Goal: Task Accomplishment & Management: Complete application form

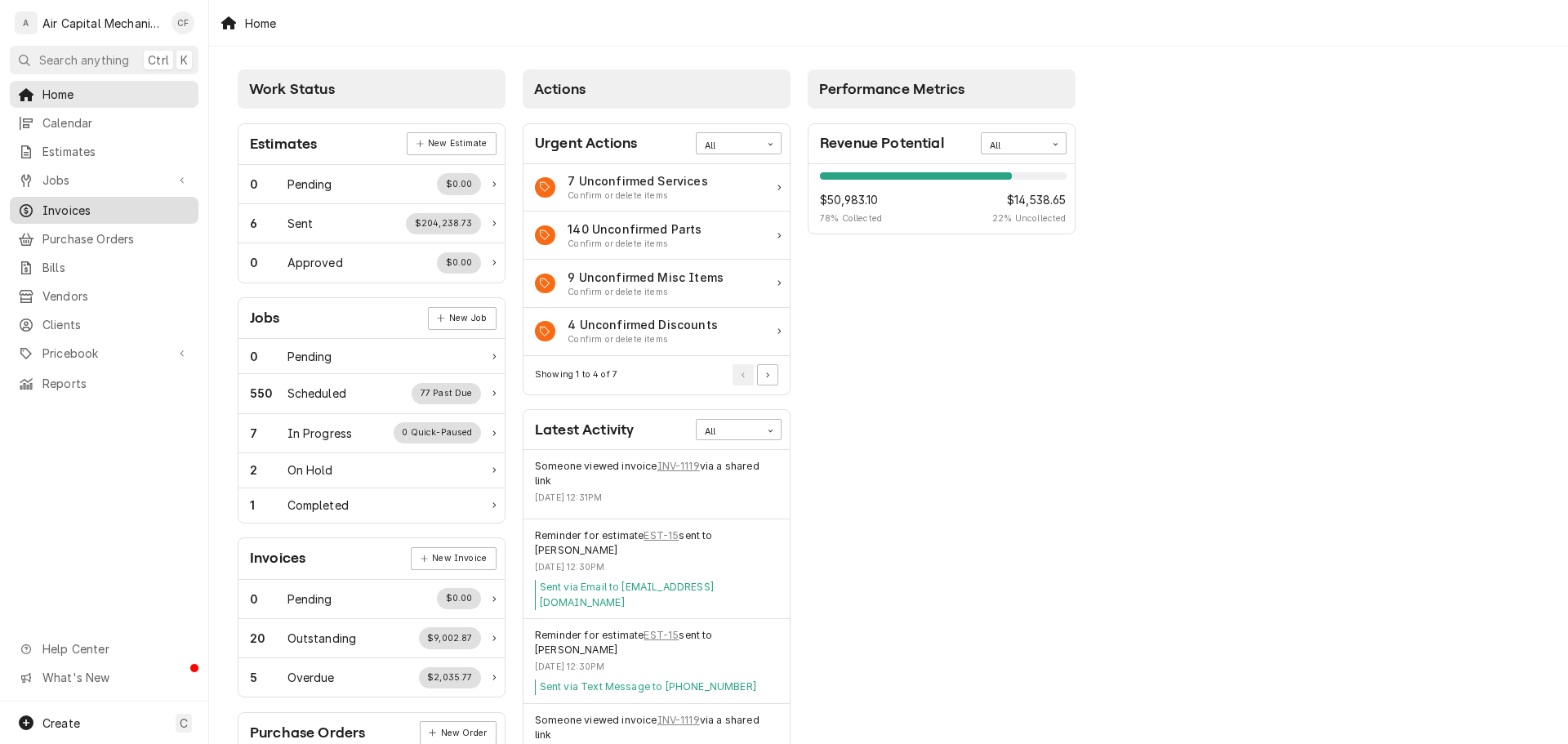
click at [137, 204] on span "Invoices" at bounding box center [116, 211] width 148 height 17
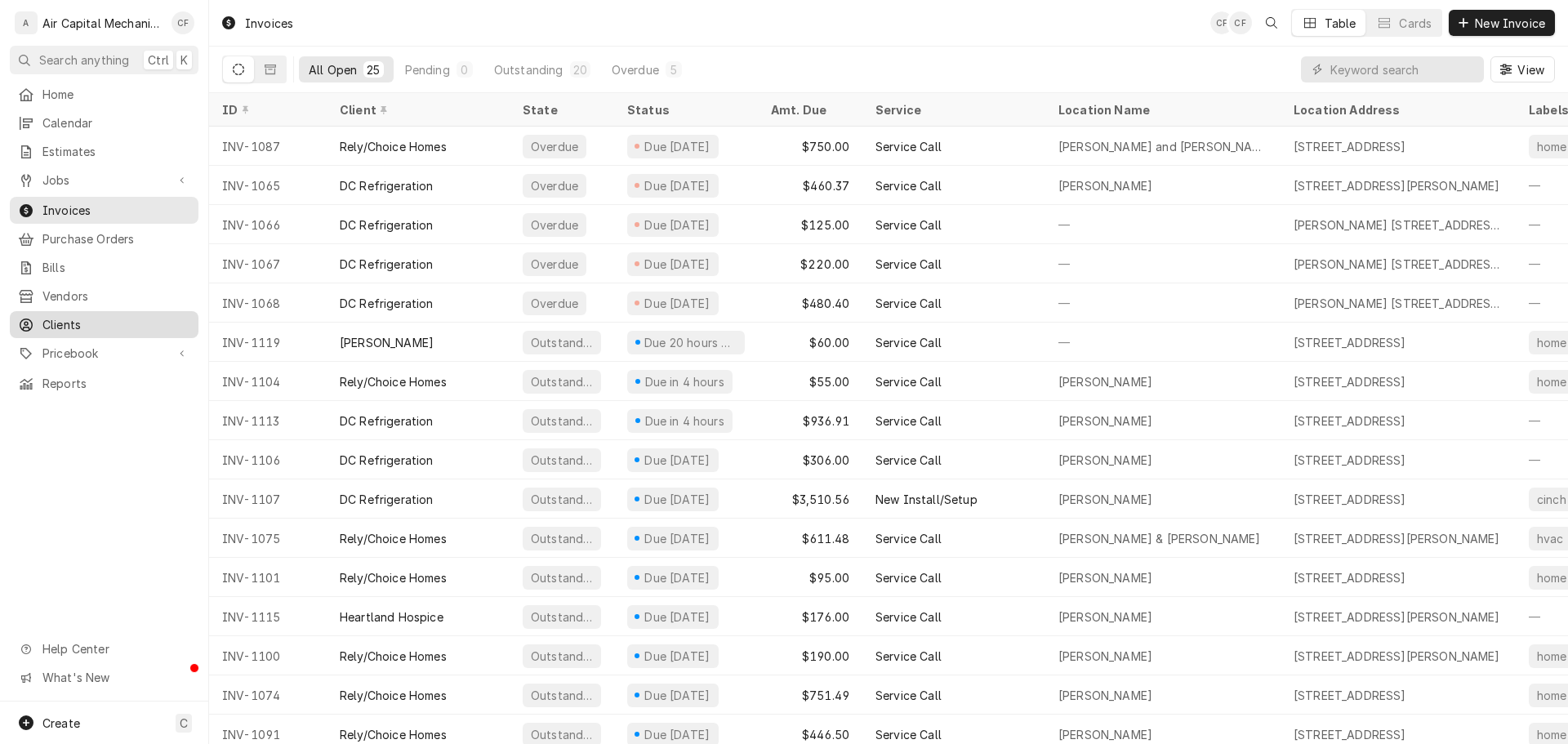
click at [135, 316] on span "Clients" at bounding box center [116, 324] width 148 height 17
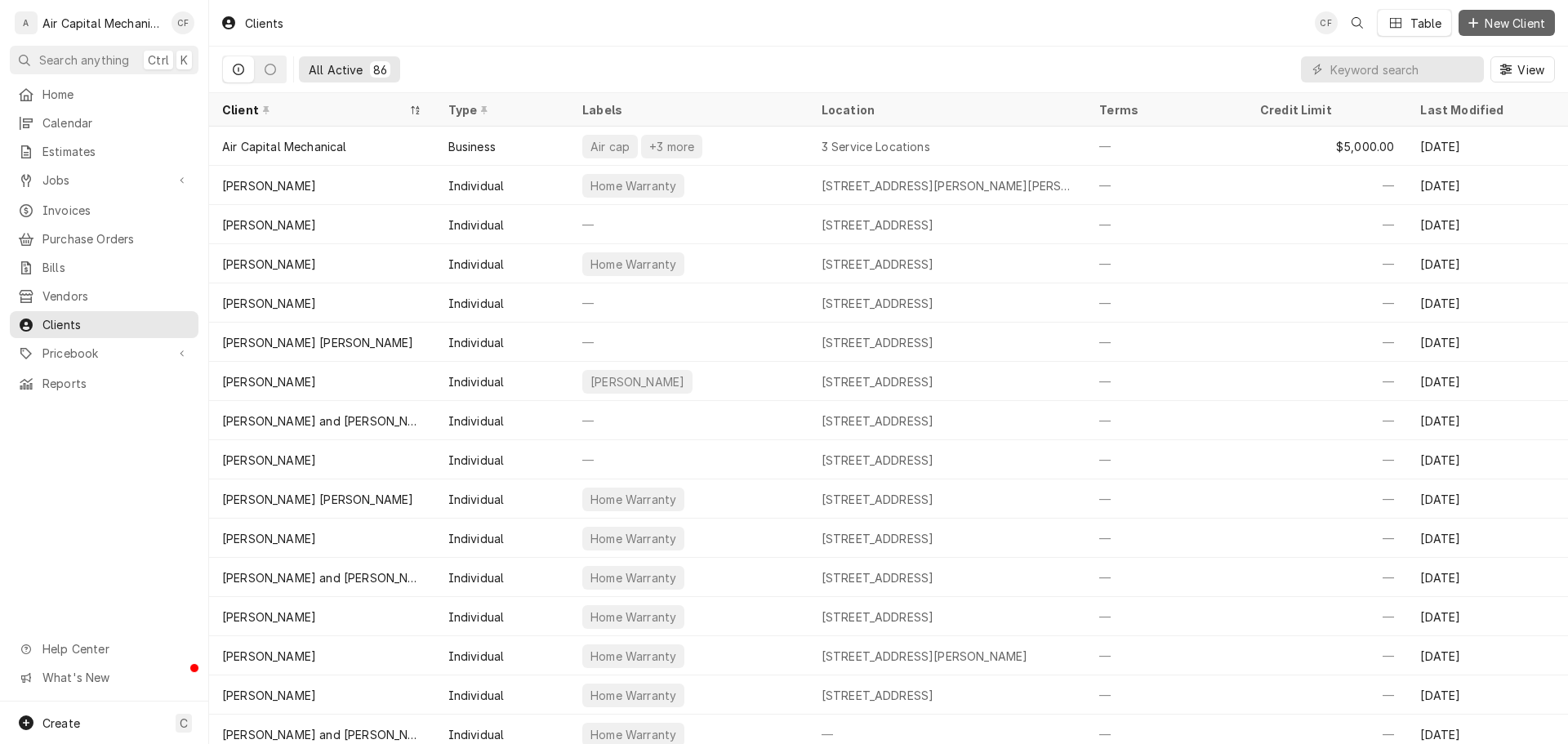
click at [1540, 28] on span "New Client" at bounding box center [1515, 23] width 67 height 17
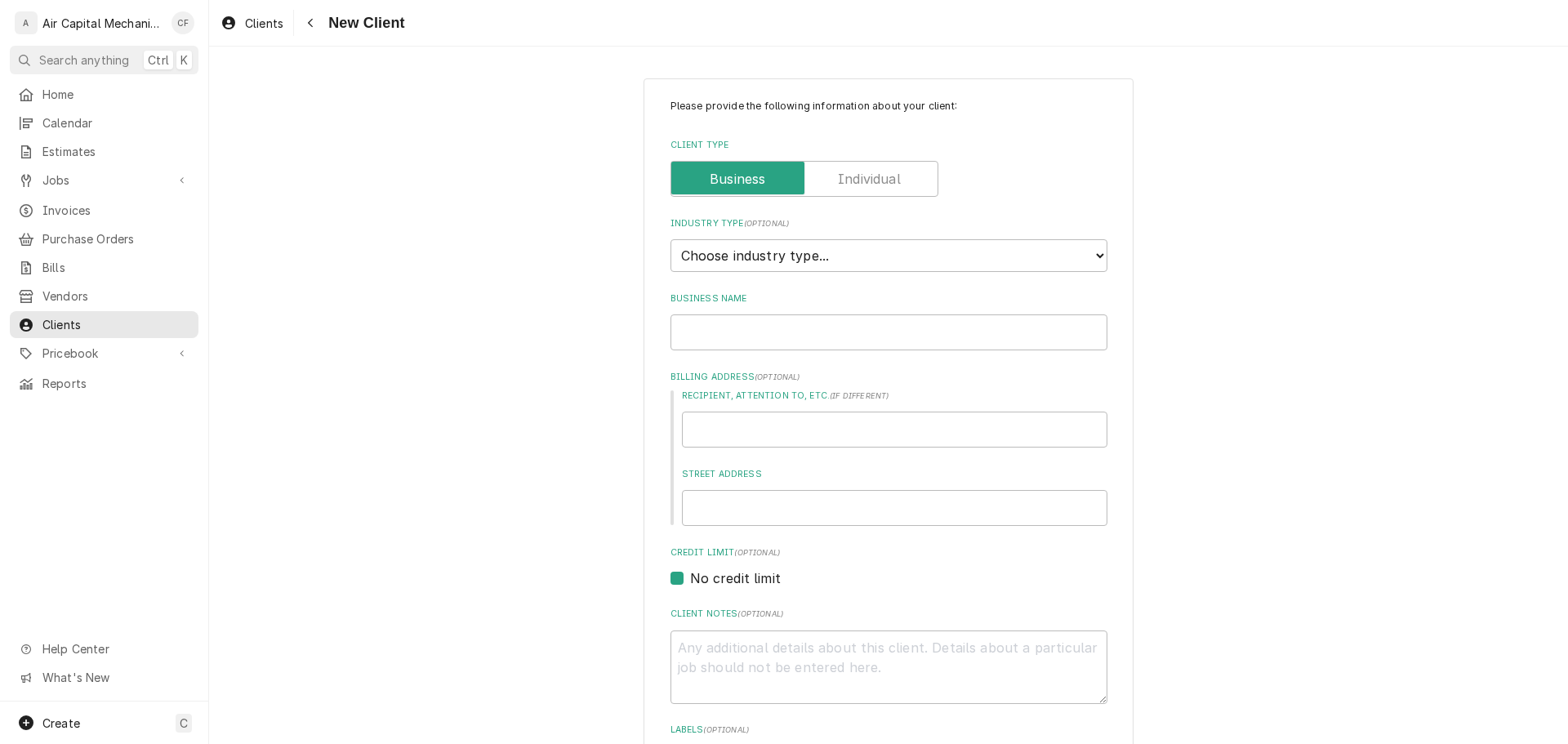
type textarea "x"
drag, startPoint x: 308, startPoint y: 244, endPoint x: 487, endPoint y: 220, distance: 180.6
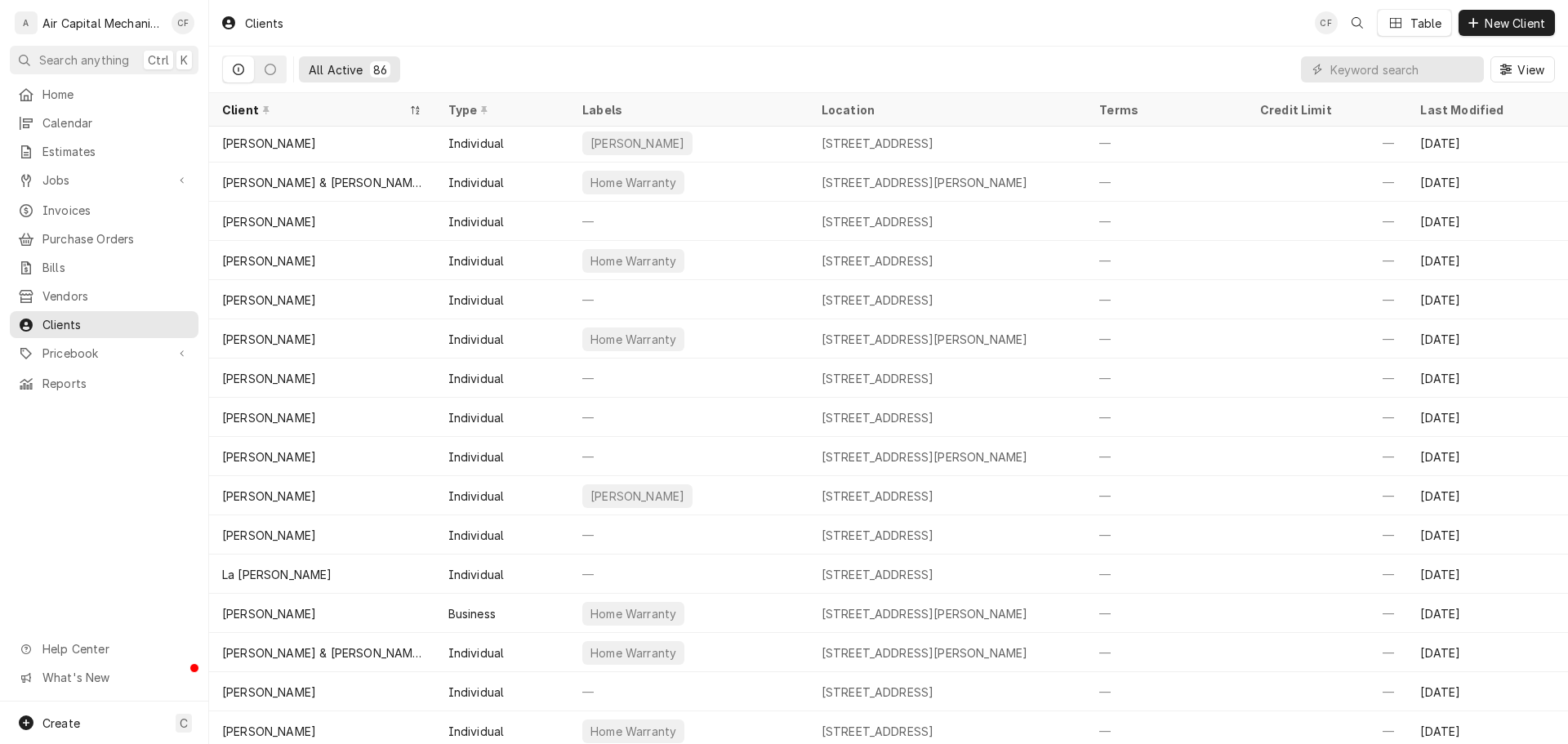
scroll to position [1536, 0]
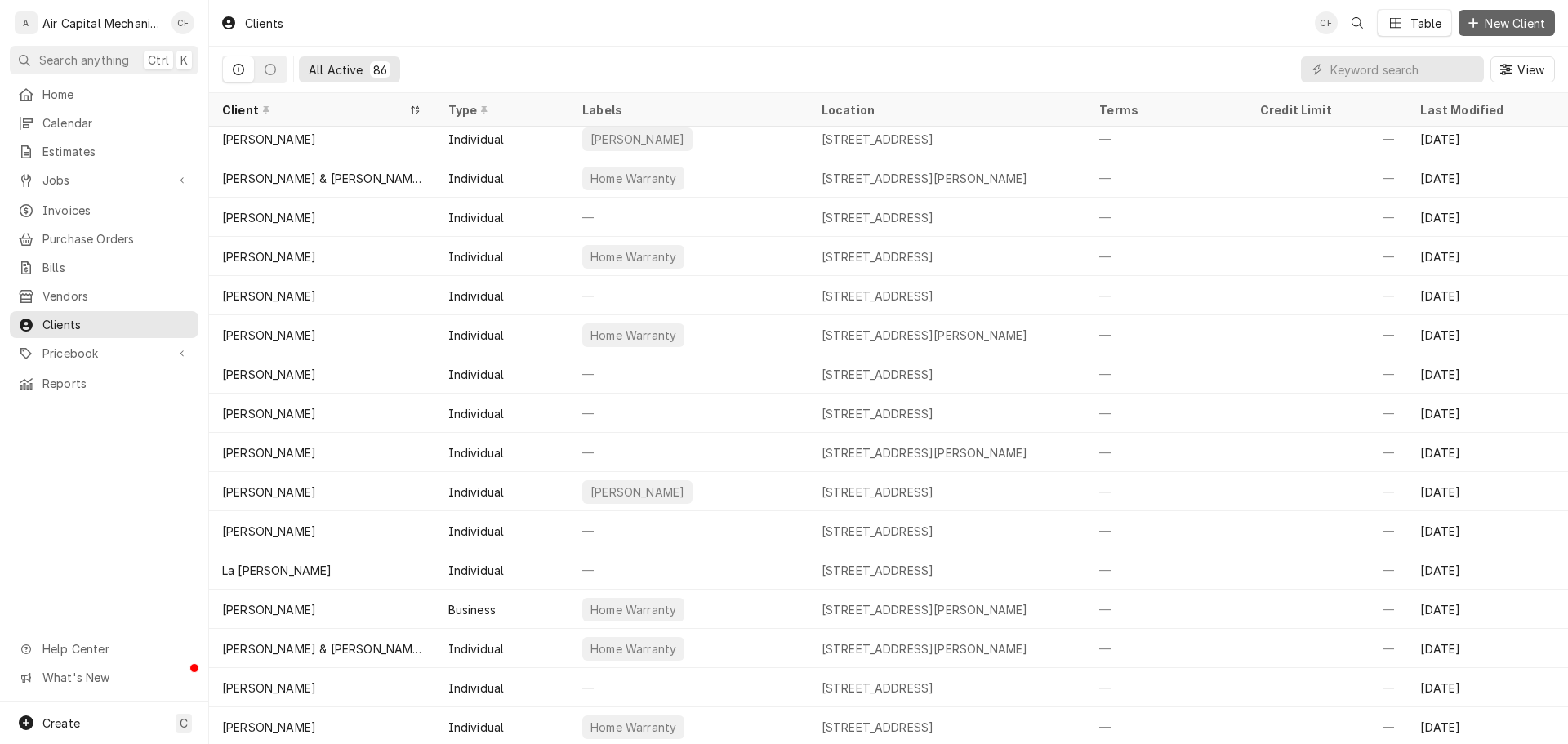
click at [1518, 30] on span "New Client" at bounding box center [1515, 23] width 67 height 17
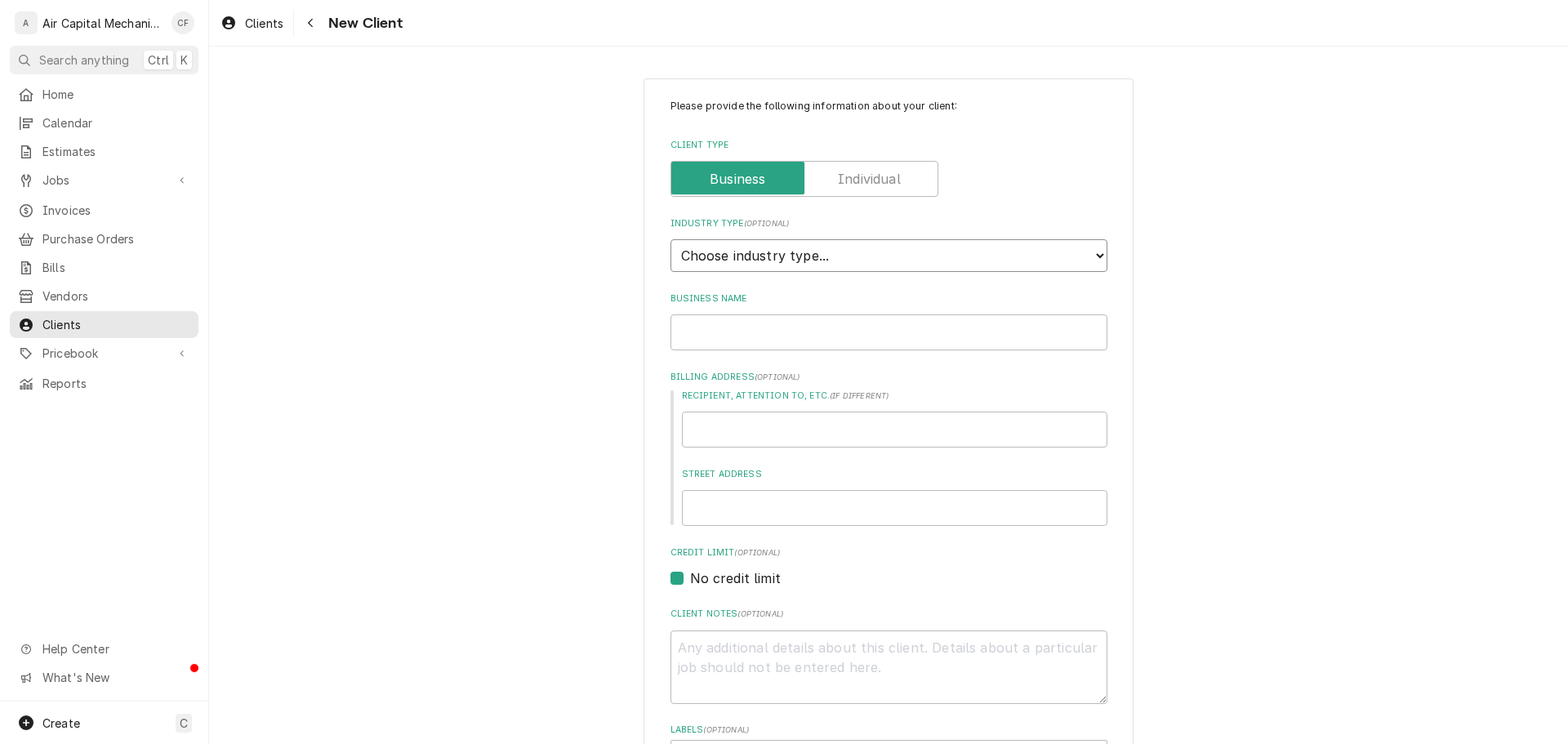
click at [815, 250] on select "Choose industry type... Residential Commercial Industrial Government" at bounding box center [888, 256] width 437 height 33
select select "2"
click at [670, 240] on select "Choose industry type... Residential Commercial Industrial Government" at bounding box center [888, 256] width 437 height 33
click at [837, 327] on input "Business Name" at bounding box center [888, 332] width 437 height 36
click at [853, 336] on input "Business Name" at bounding box center [888, 332] width 437 height 36
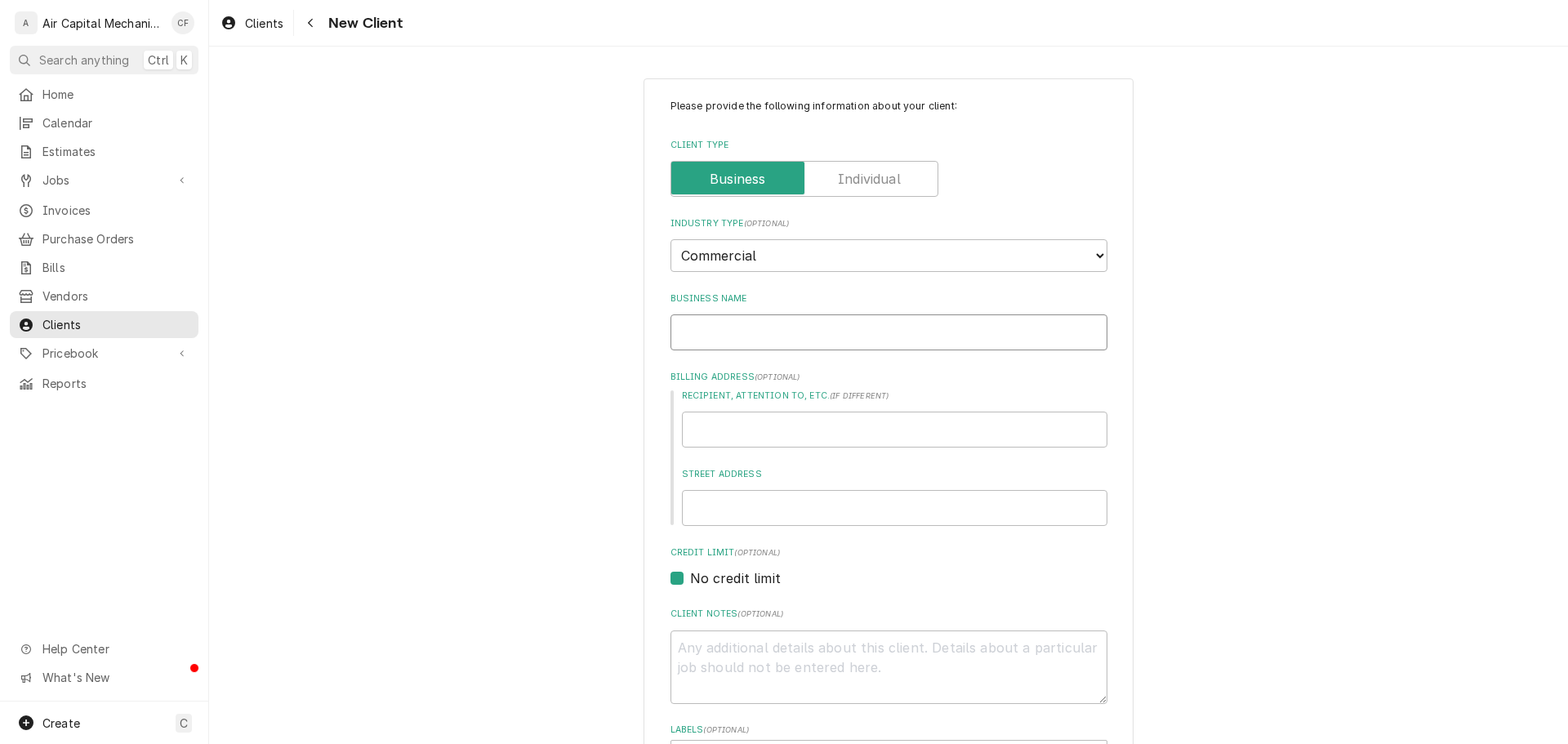
type textarea "x"
type input "K"
type textarea "x"
type input "Ka"
type textarea "x"
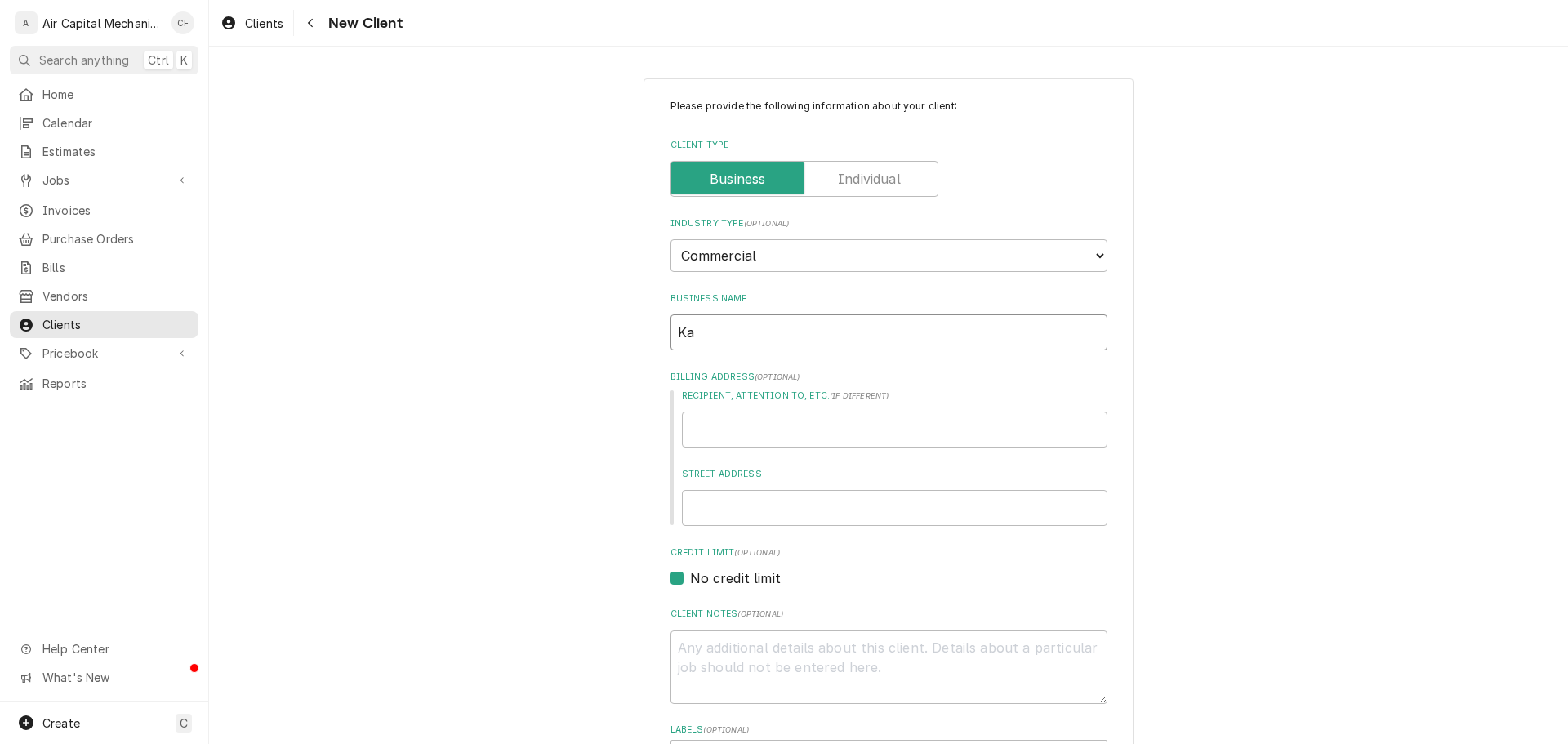
type input "[PERSON_NAME]"
type textarea "x"
type input "Kans"
type textarea "x"
type input "Kansa"
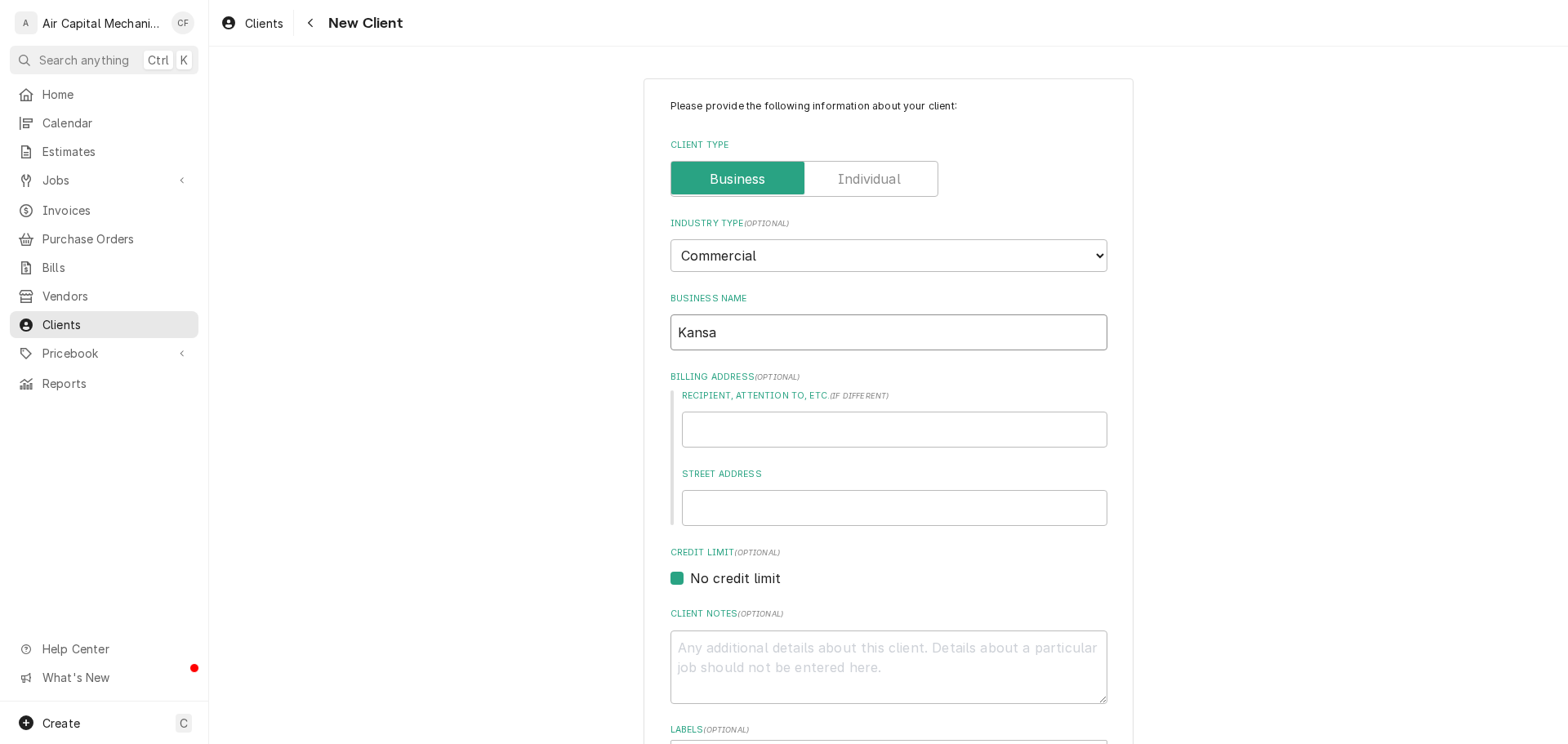
type textarea "x"
type input "[US_STATE]"
type textarea "x"
type input "[US_STATE]"
type textarea "x"
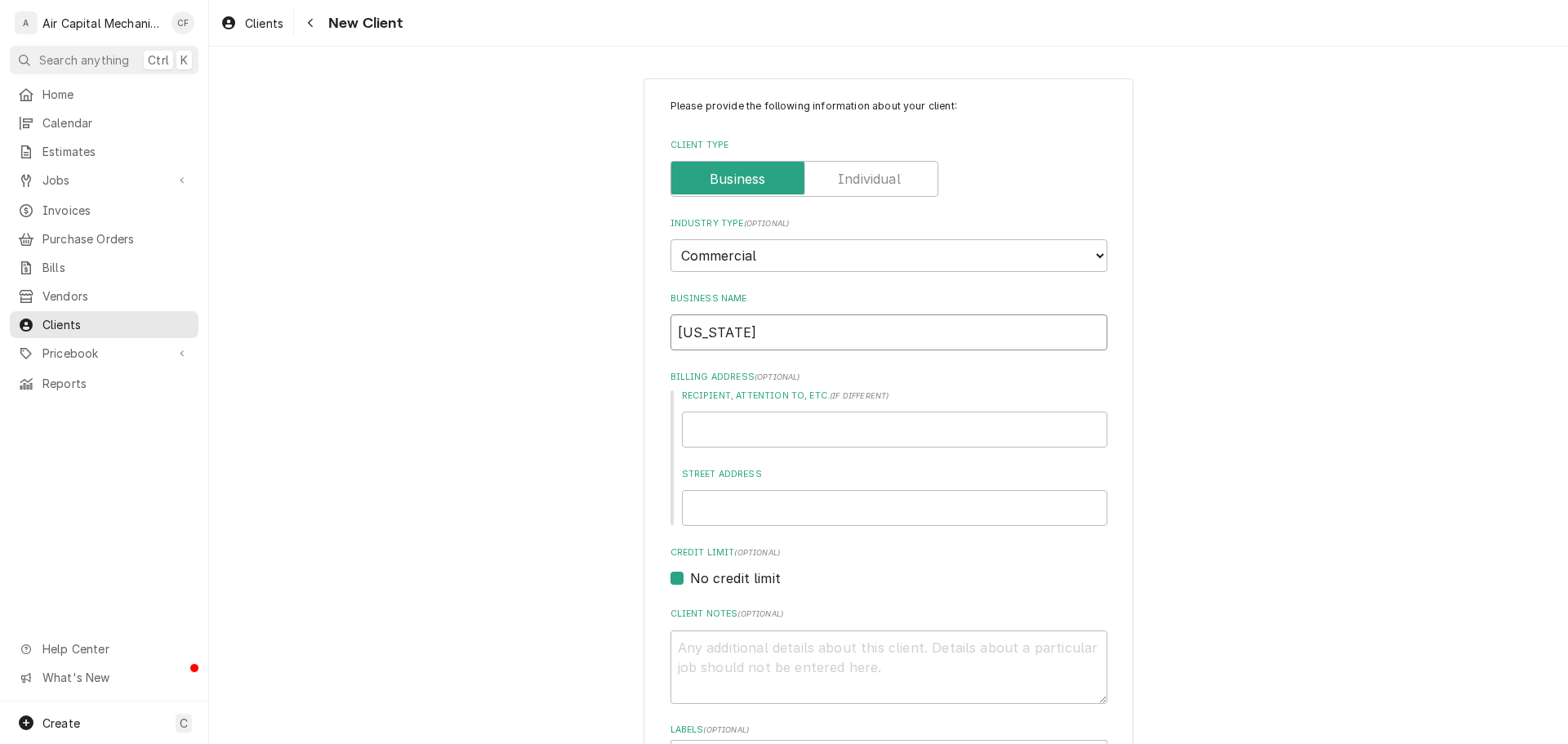
type input "[US_STATE] H"
type textarea "x"
type input "[US_STATE] Hu"
type textarea "x"
type input "[US_STATE] Hum"
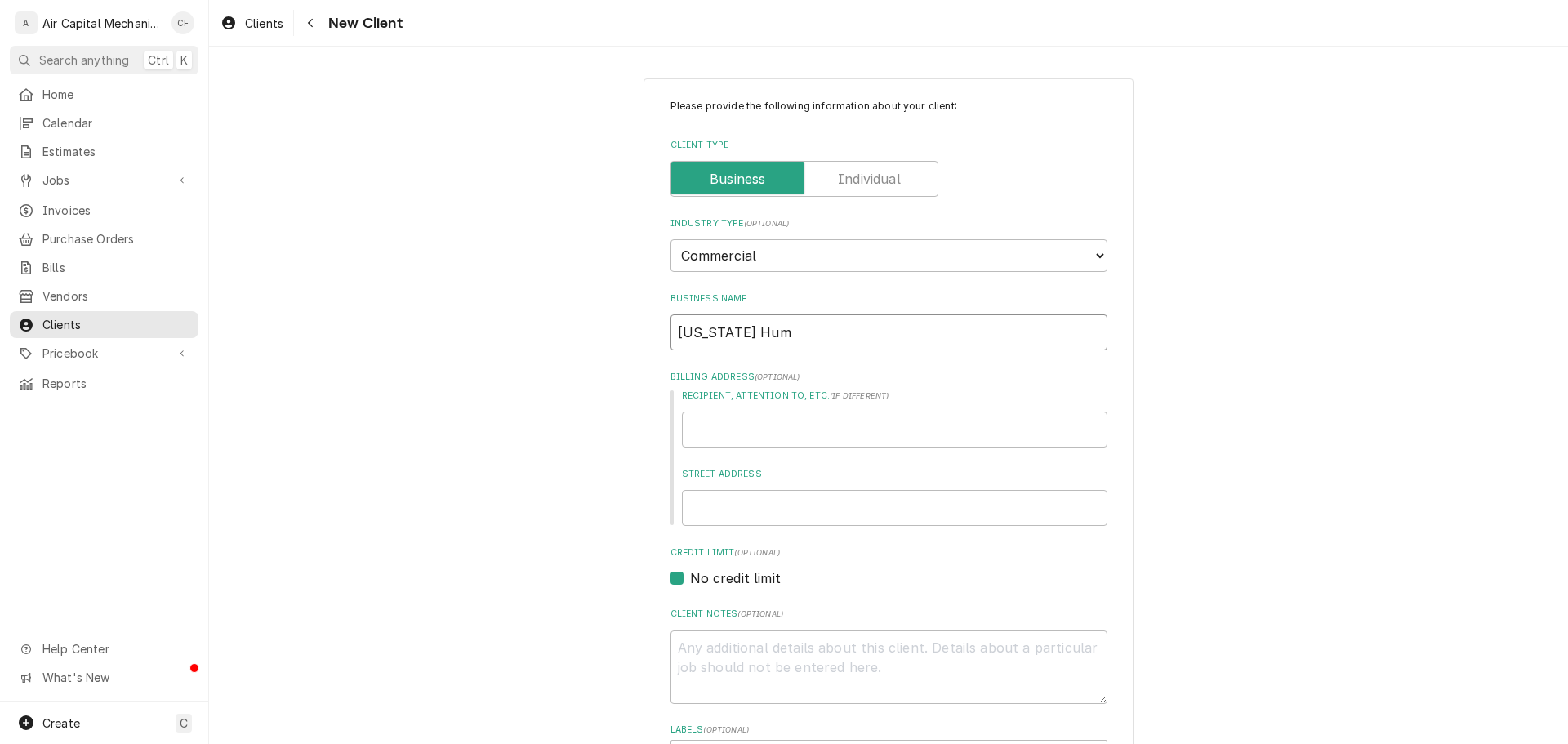
type textarea "x"
type input "[US_STATE] Huma"
type textarea "x"
type input "[US_STATE] Human"
type textarea "x"
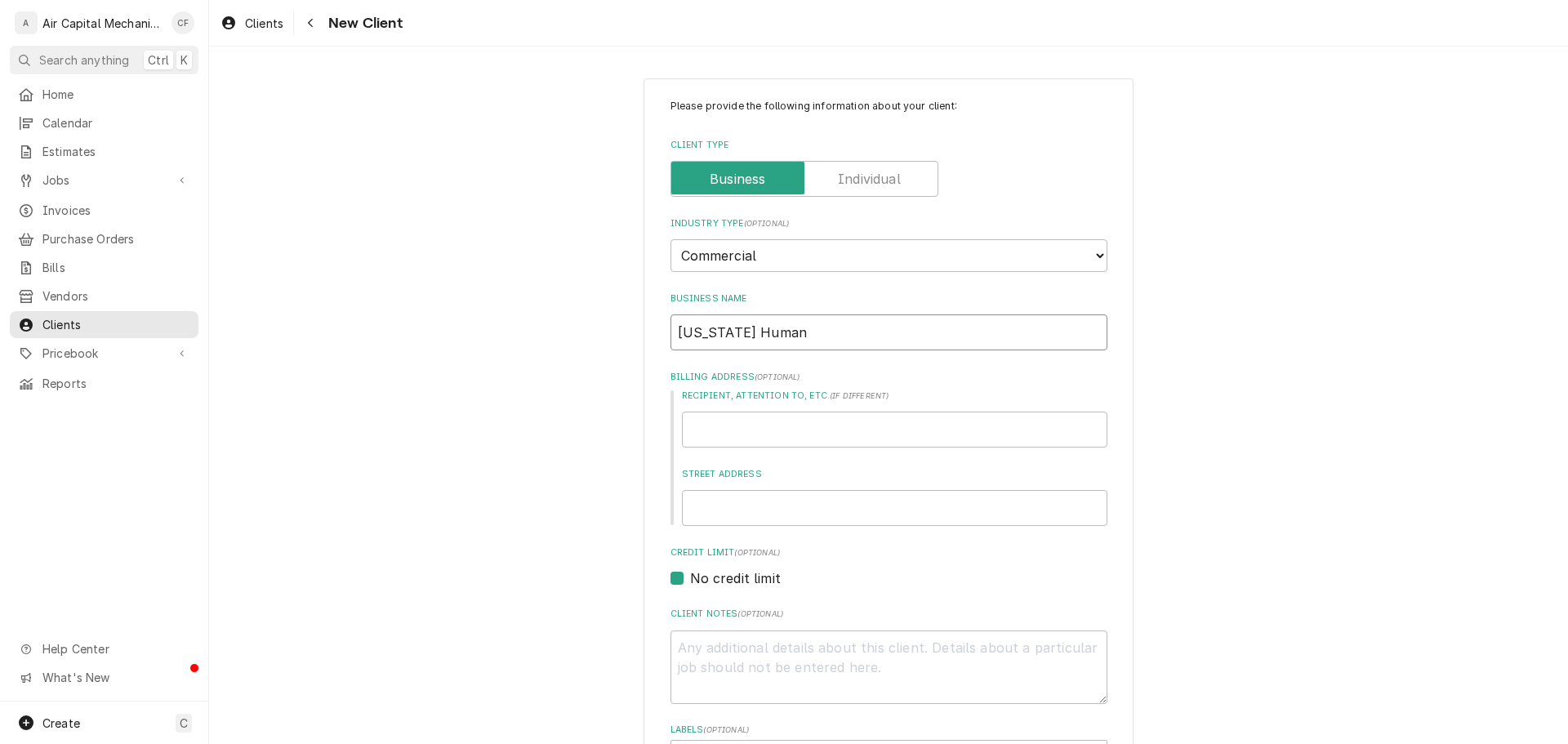
type input "[US_STATE] Humane"
type textarea "x"
type input "[US_STATE] Humane"
type textarea "x"
type input "[US_STATE] Humane S"
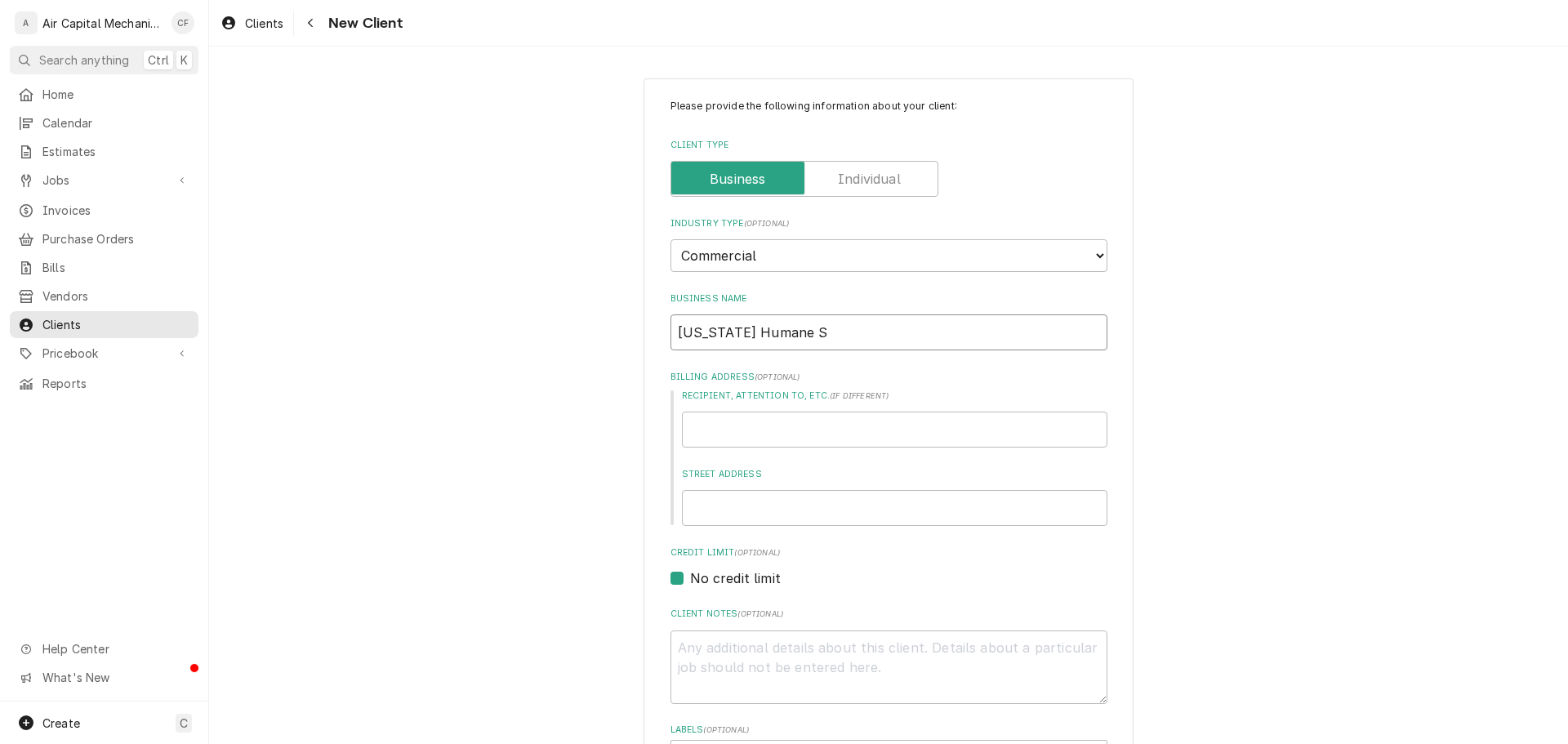
type textarea "x"
type input "[US_STATE] Humane So"
type textarea "x"
type input "[US_STATE] Humane Soc"
type textarea "x"
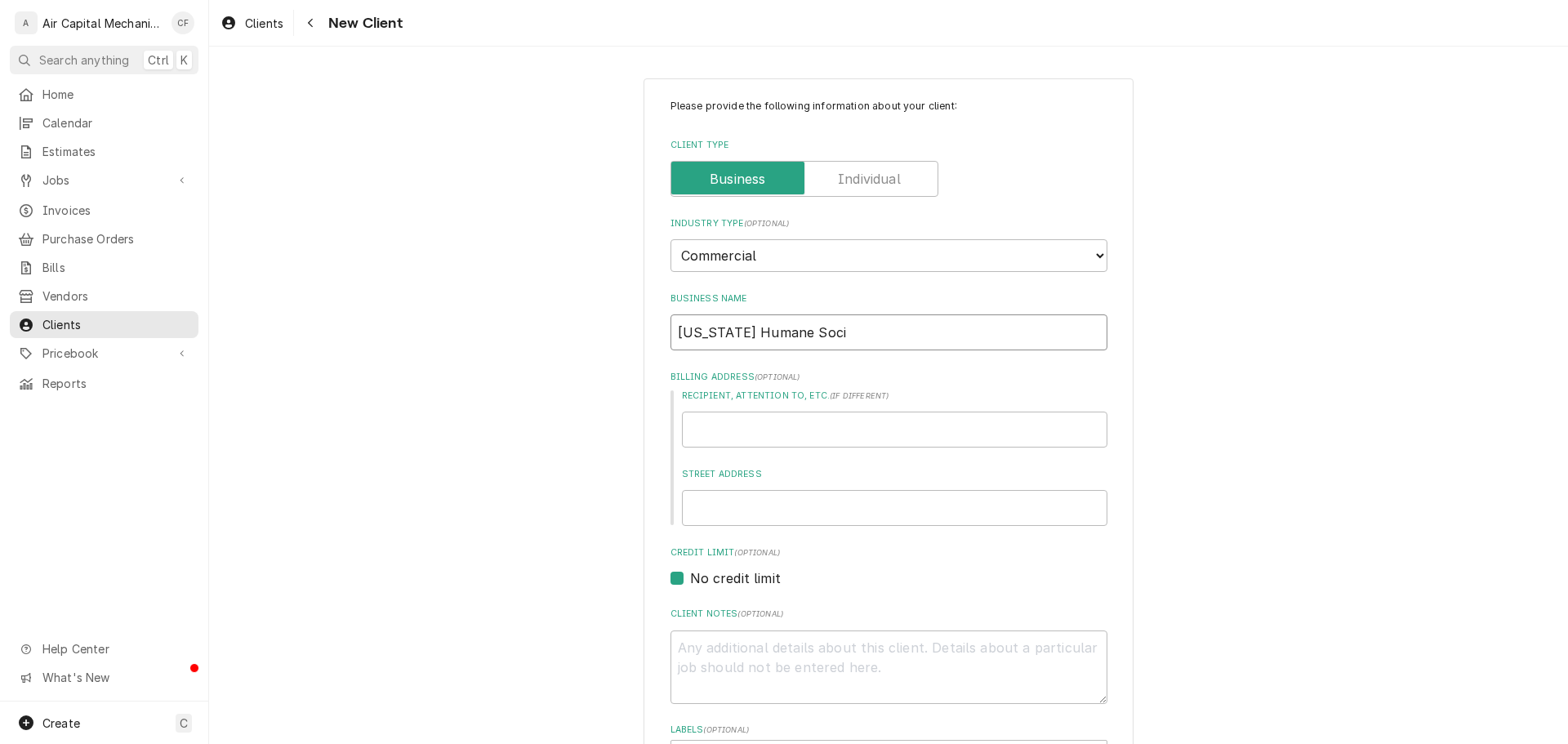
type input "[US_STATE] Humane Socie"
type textarea "x"
type input "[US_STATE] Humane Societ"
type textarea "x"
type input "[US_STATE] Humane Society"
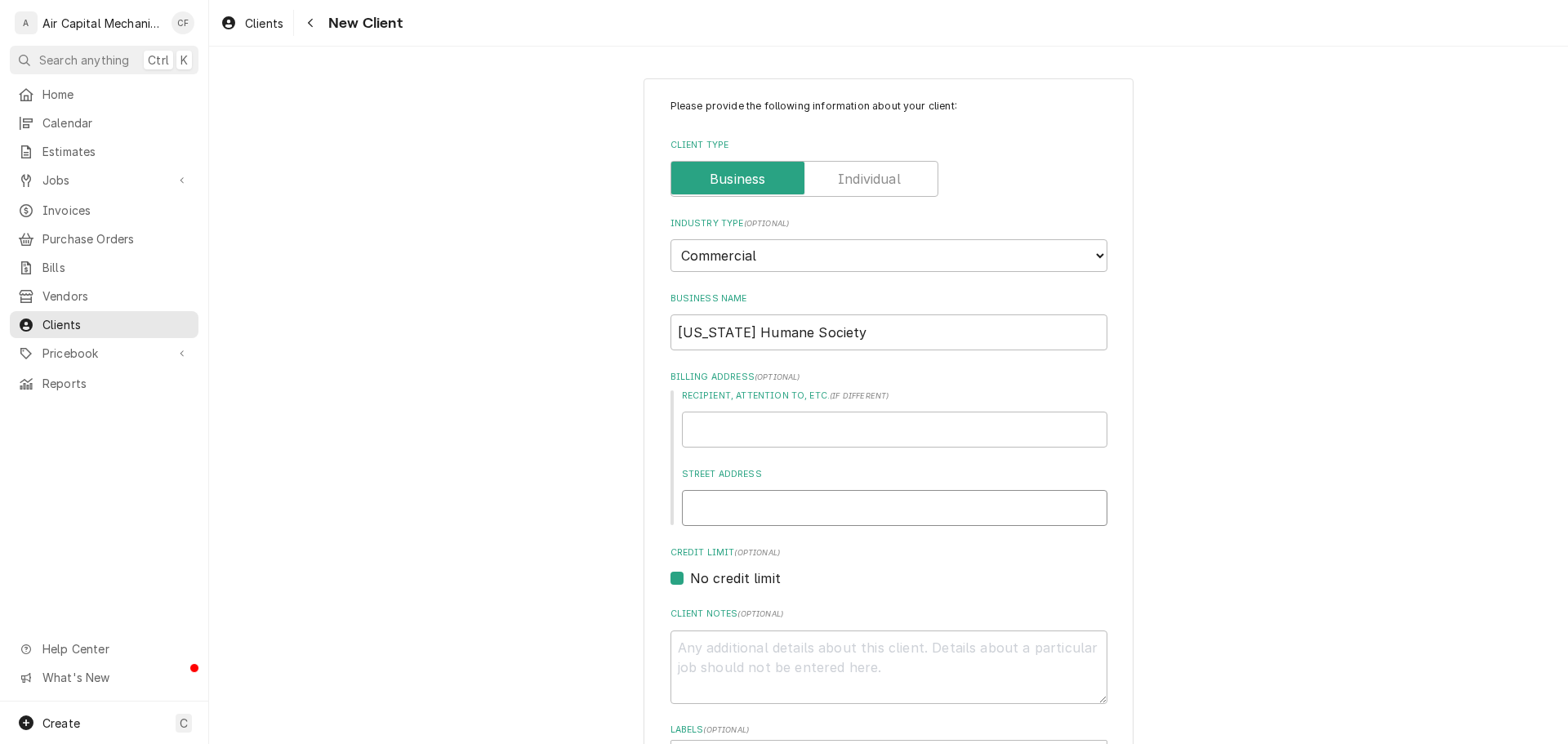
click at [794, 500] on input "Street Address" at bounding box center [894, 507] width 425 height 36
type textarea "x"
type input "3"
type textarea "x"
type input "33"
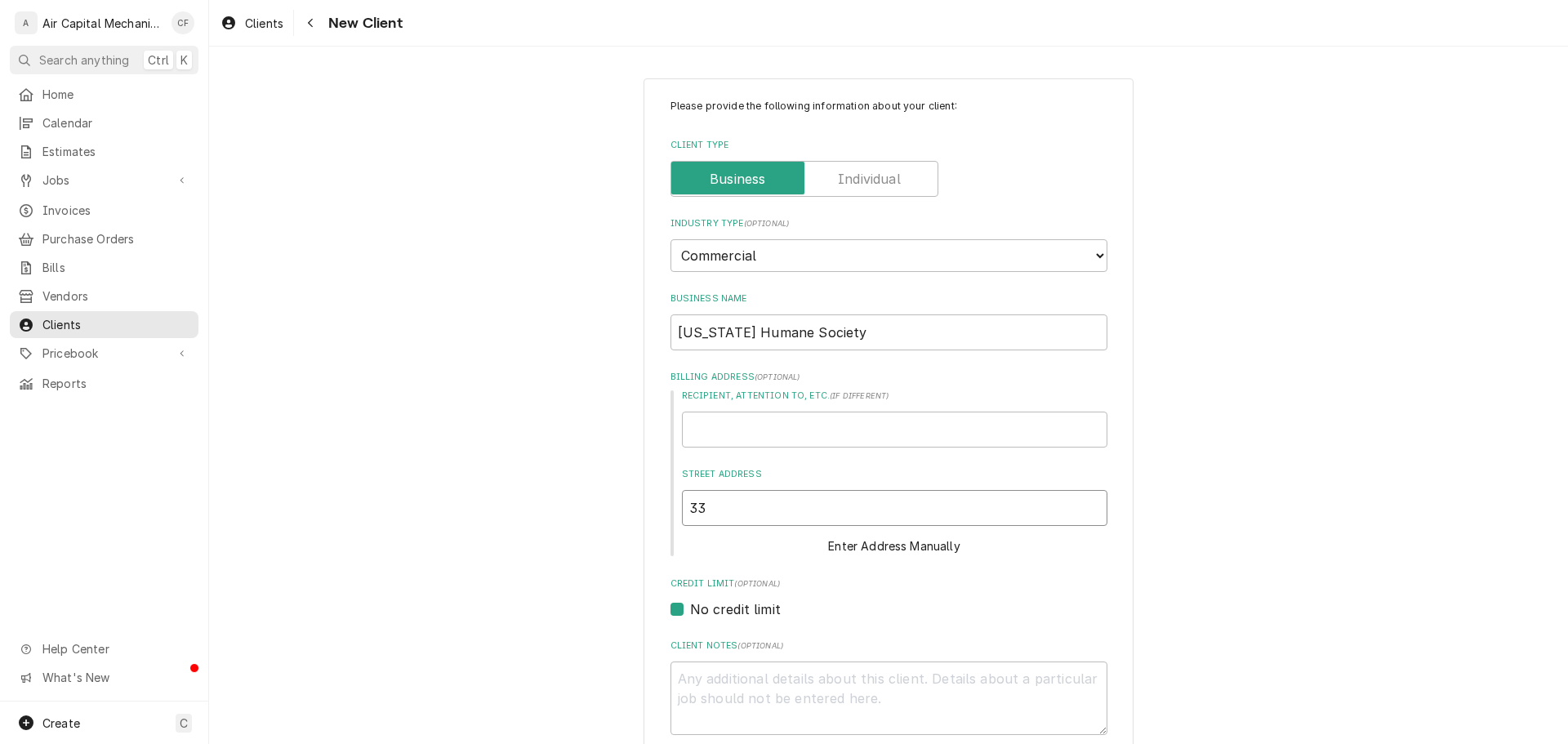
type textarea "x"
type input "331"
type textarea "x"
type input "3313"
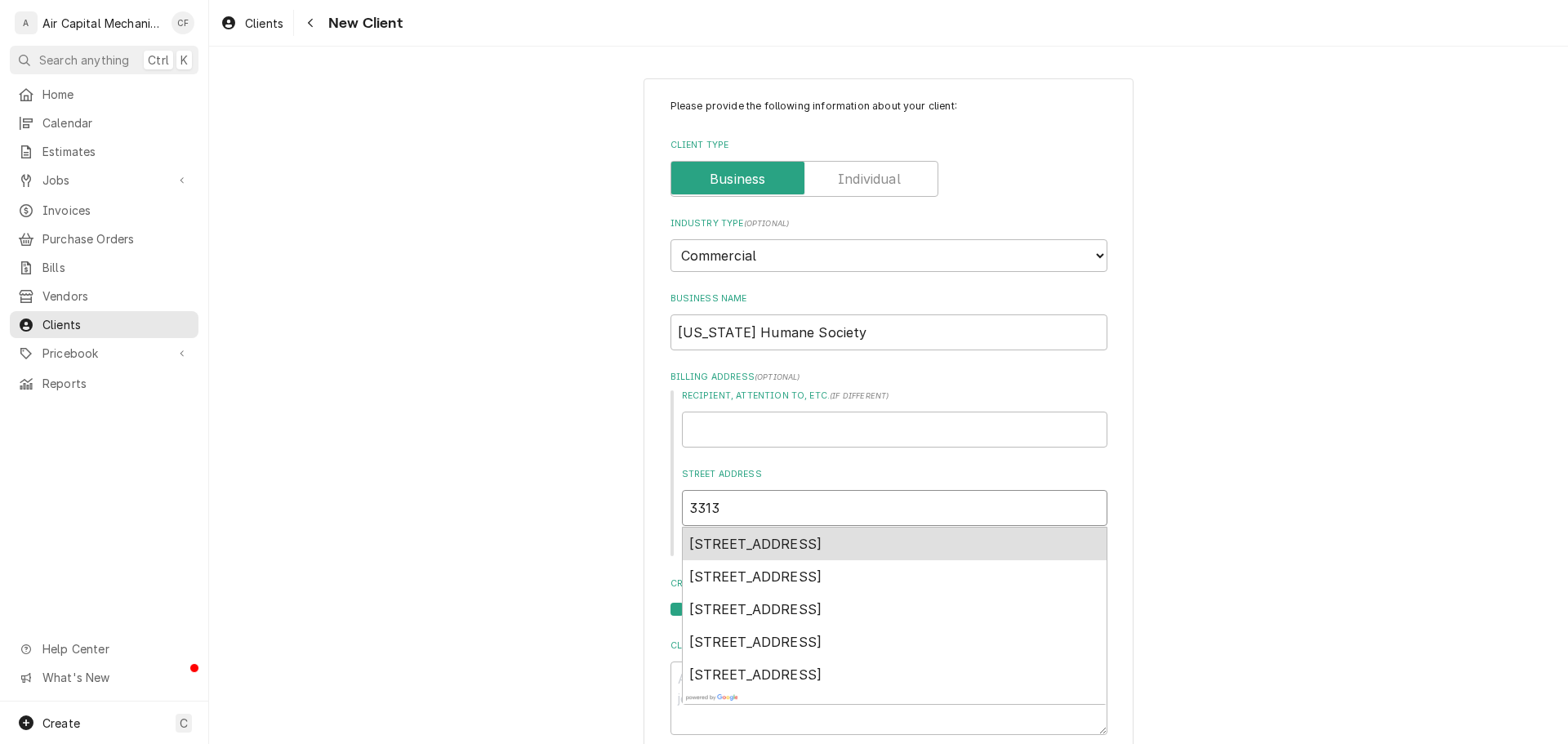
click at [815, 541] on span "[STREET_ADDRESS]" at bounding box center [756, 543] width 133 height 16
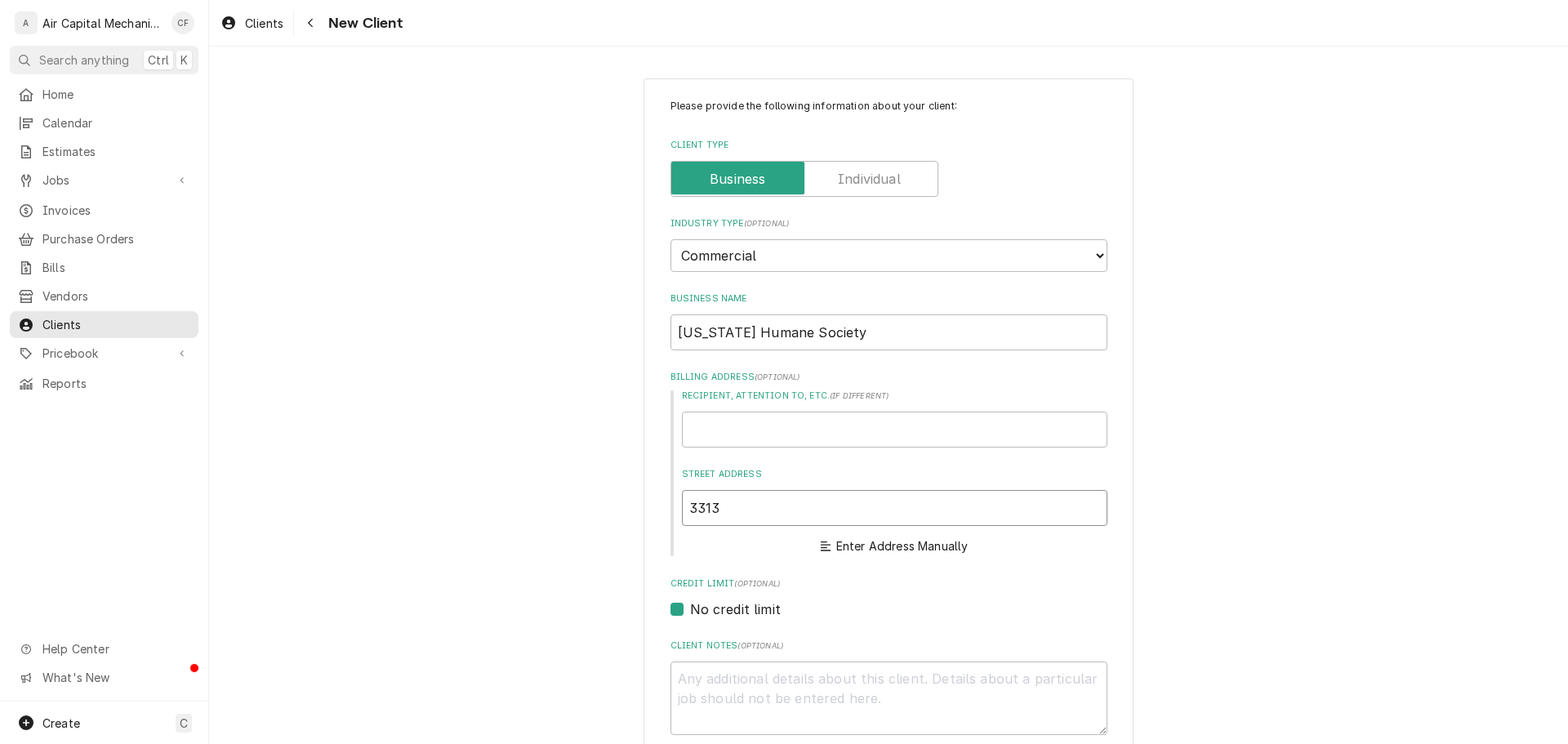
type textarea "x"
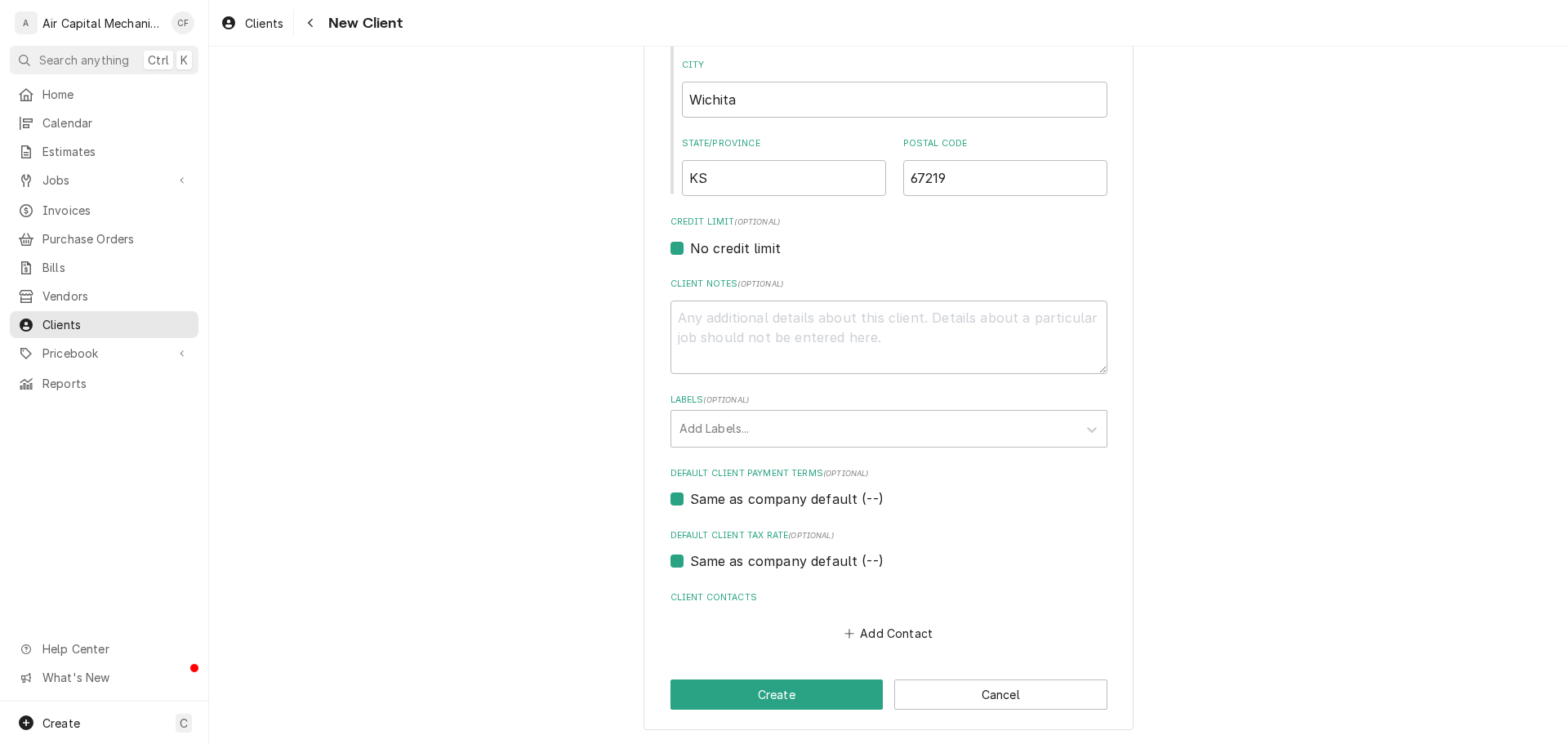
scroll to position [566, 0]
type input "[STREET_ADDRESS]"
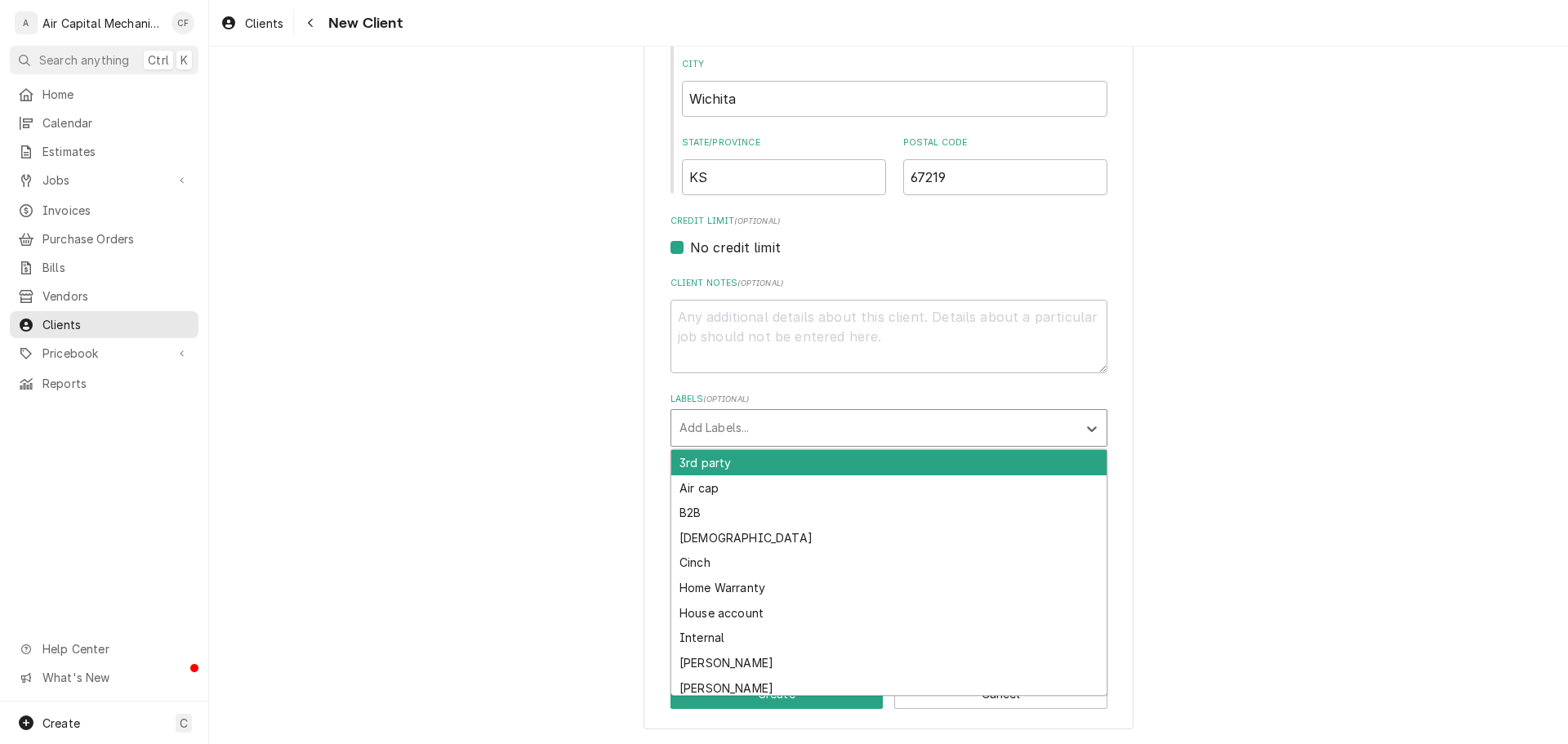
drag, startPoint x: 806, startPoint y: 438, endPoint x: 801, endPoint y: 445, distance: 8.6
click at [801, 445] on div "Add Labels..." at bounding box center [874, 427] width 406 height 36
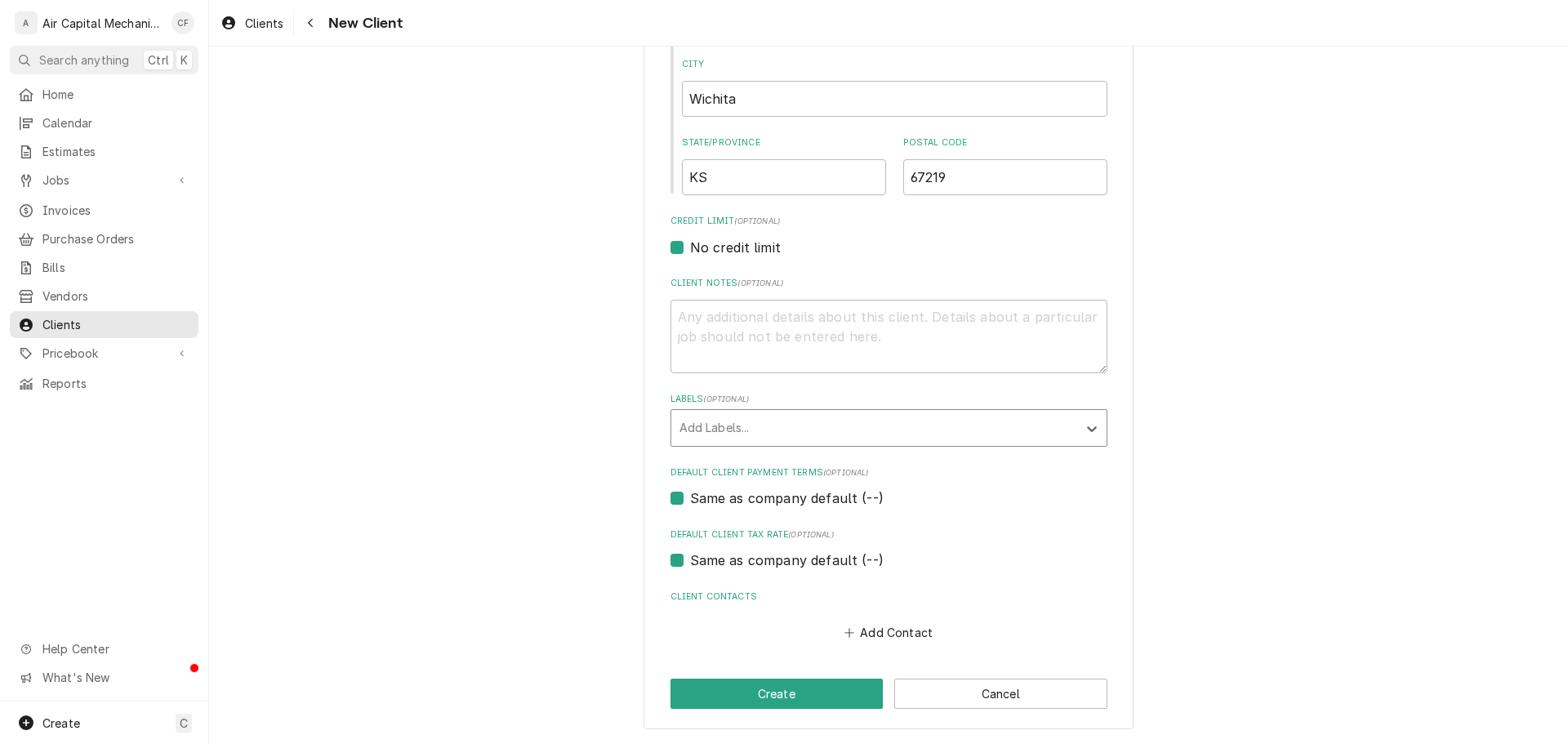
click at [809, 428] on div "Labels" at bounding box center [874, 427] width 390 height 30
click at [908, 635] on button "Add Contact" at bounding box center [888, 633] width 94 height 23
type textarea "x"
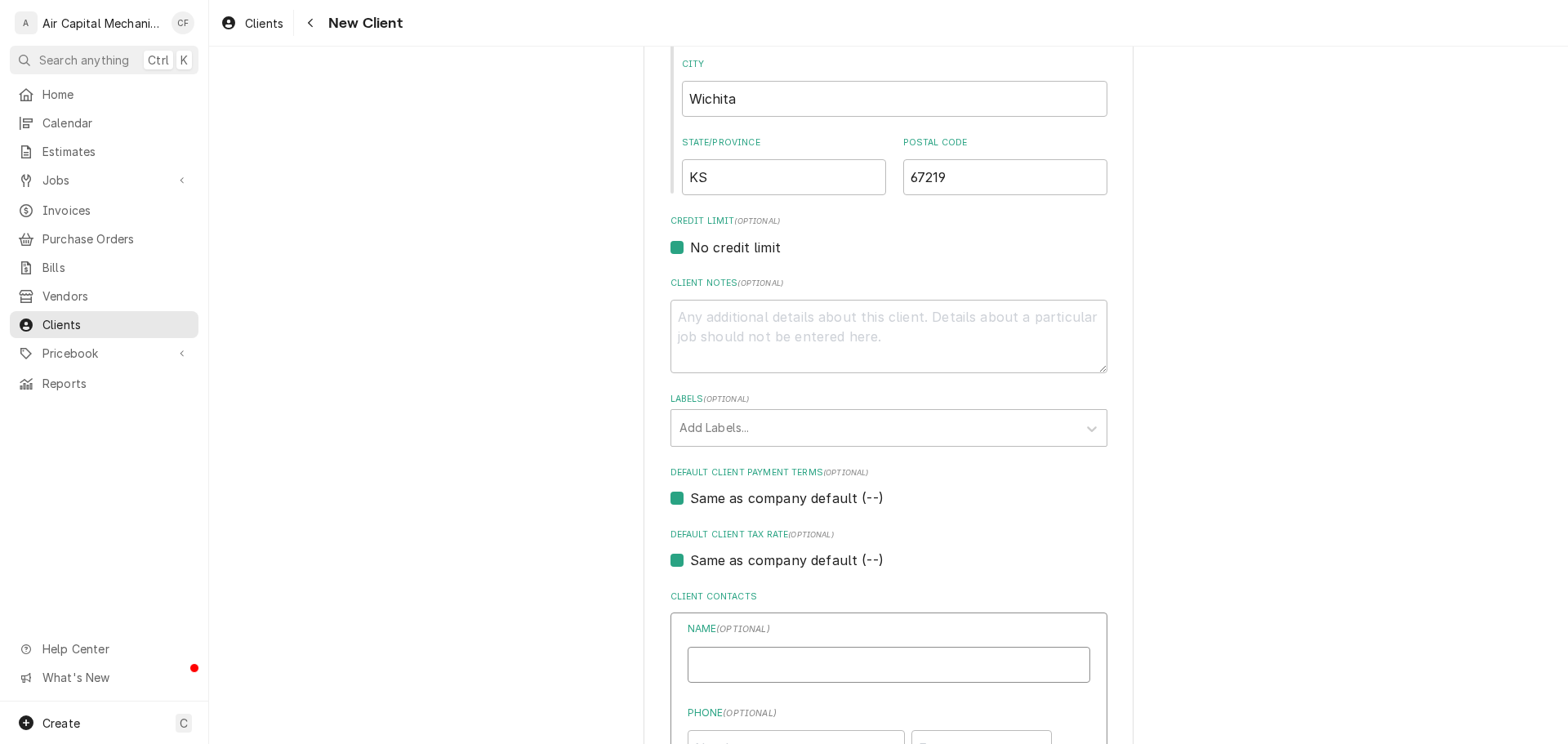
click at [896, 658] on input "Business Name" at bounding box center [888, 664] width 402 height 36
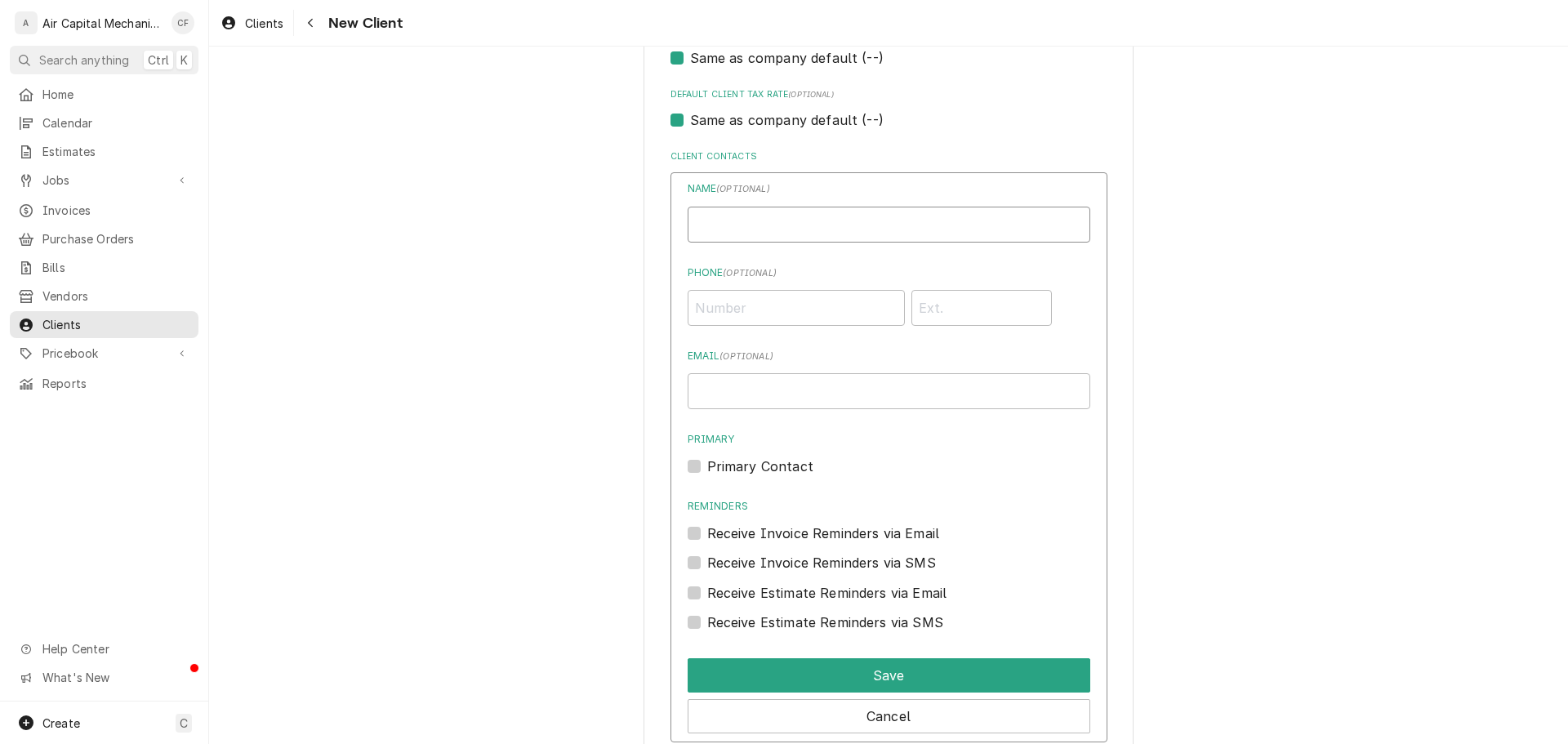
scroll to position [1031, 0]
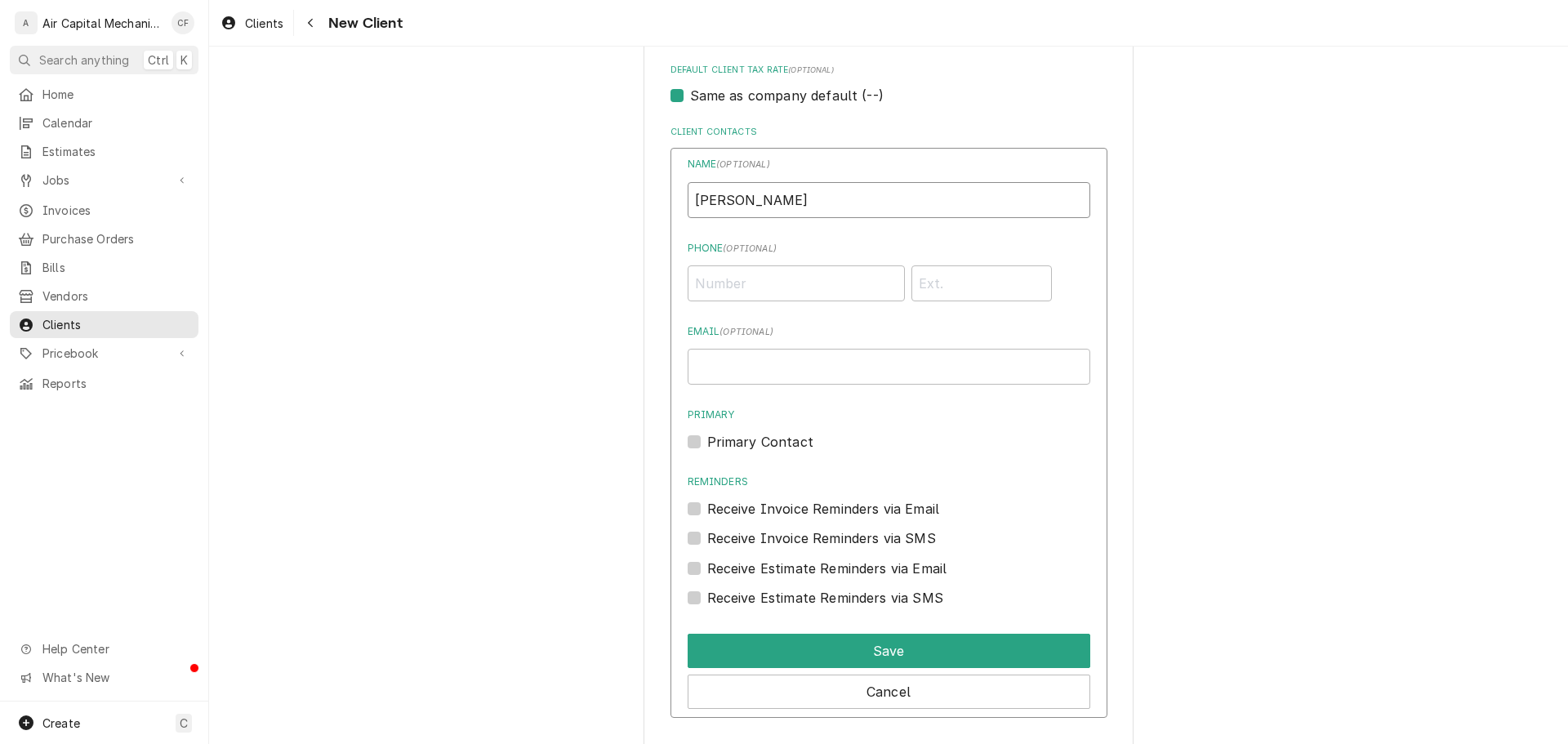
click at [773, 199] on input "Shasta Lockewood" at bounding box center [888, 199] width 402 height 36
type input "Shasta Lockwood"
type input "(316) 220-8703"
click at [778, 432] on label "Primary Contact" at bounding box center [760, 442] width 106 height 19
click at [778, 432] on input "Primary" at bounding box center [909, 449] width 402 height 36
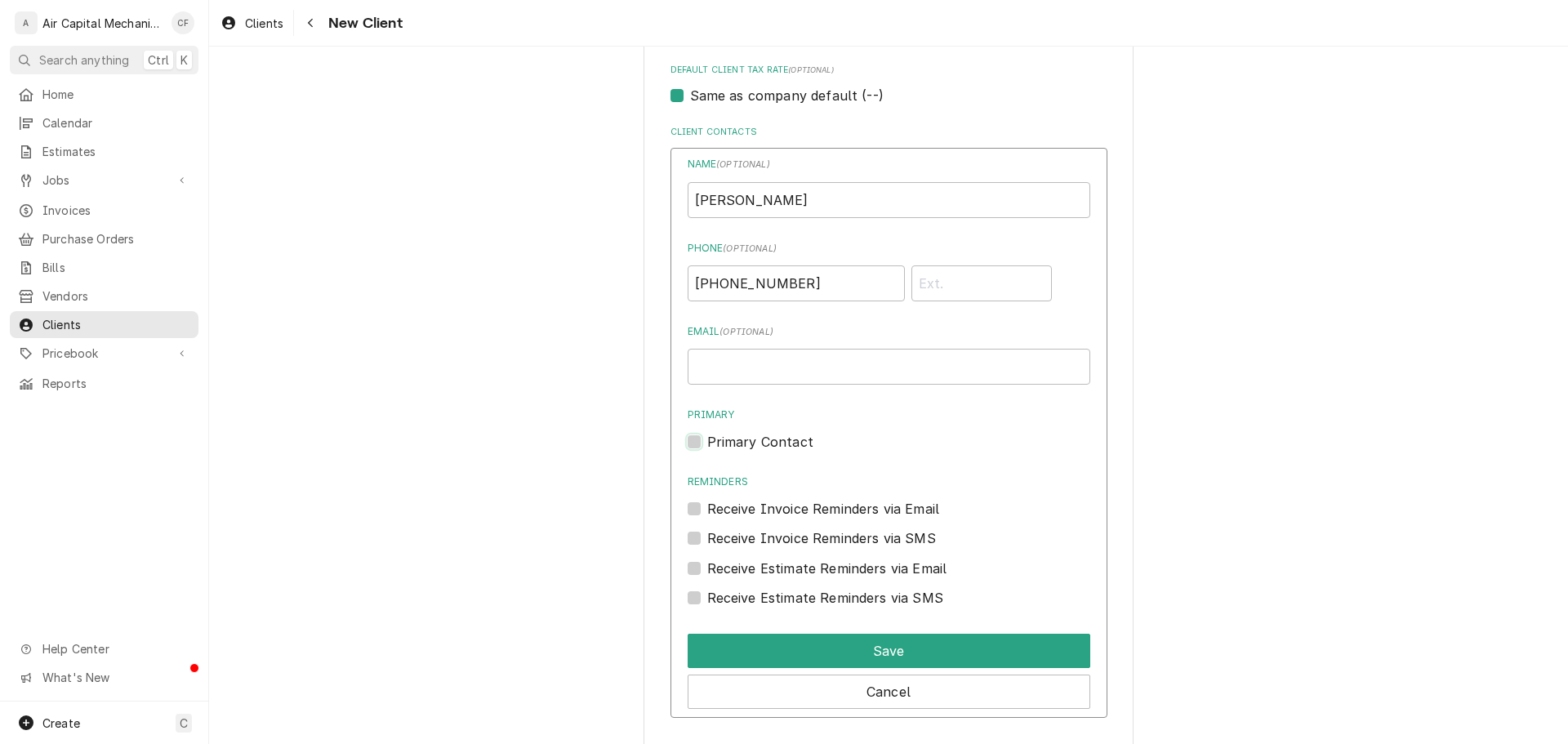
checkbox input "true"
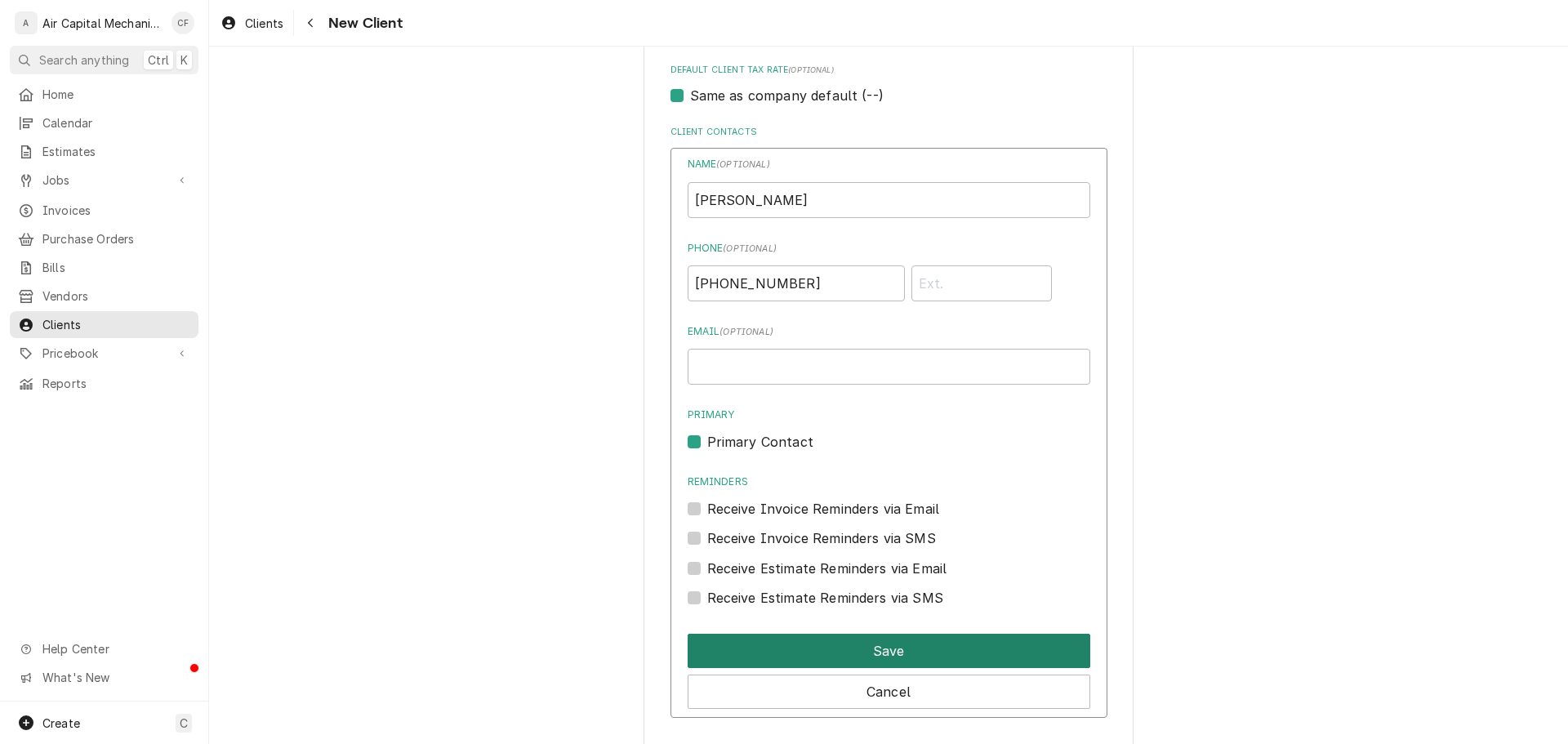
click at [898, 634] on button "Save" at bounding box center [888, 651] width 402 height 35
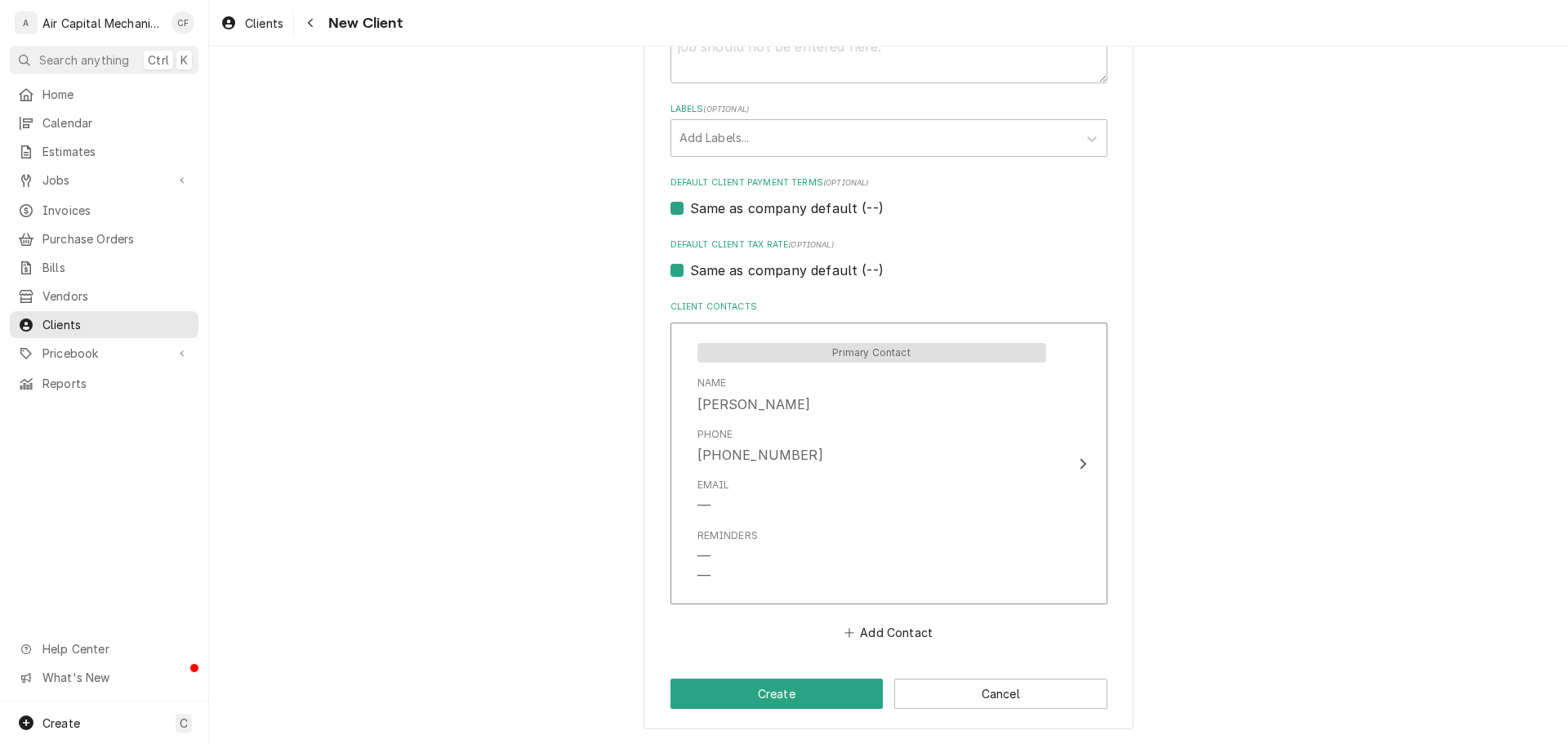
click at [887, 637] on button "Add Contact" at bounding box center [888, 633] width 94 height 23
type textarea "x"
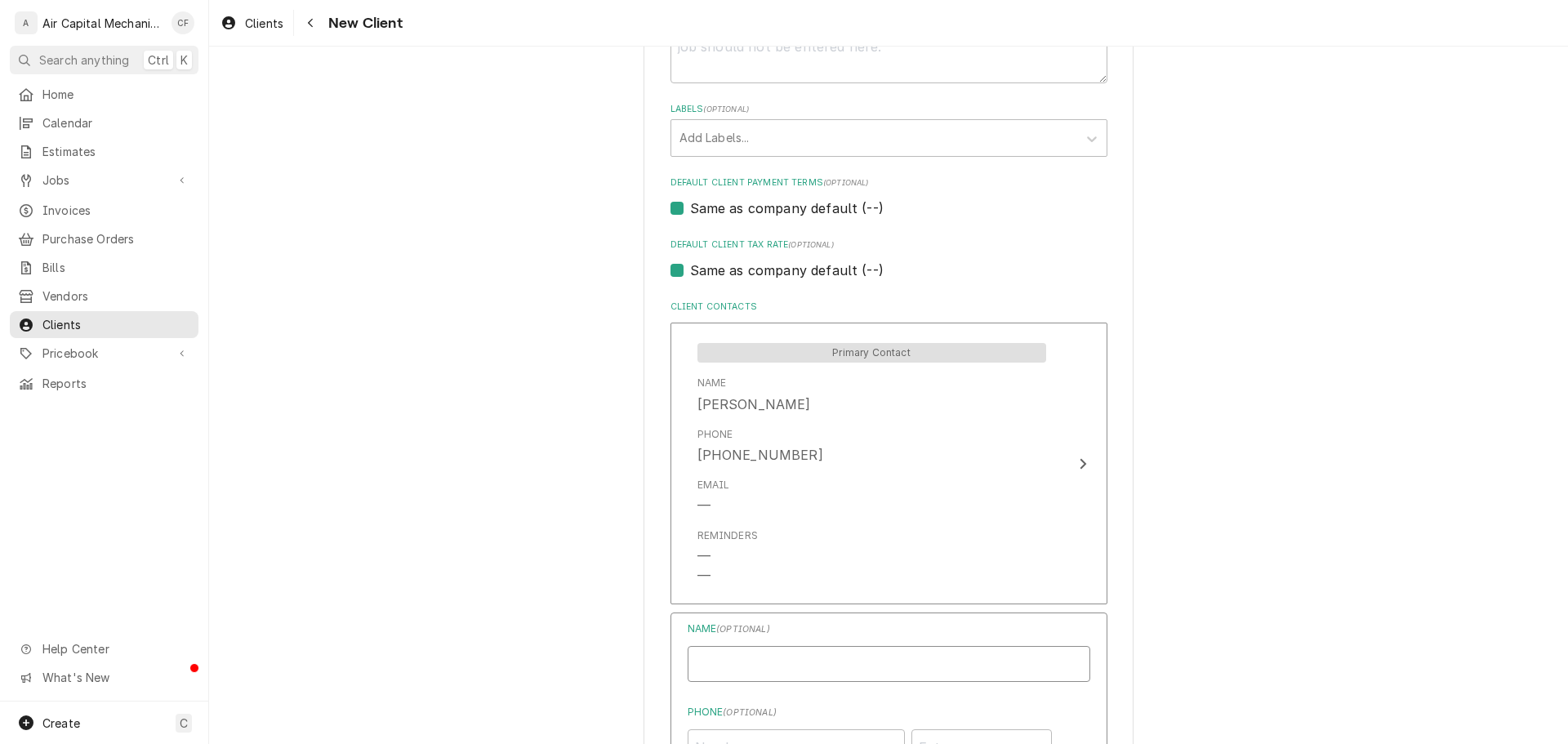
click at [831, 667] on input "Business Name" at bounding box center [888, 663] width 402 height 36
type input "Shanna Ireland"
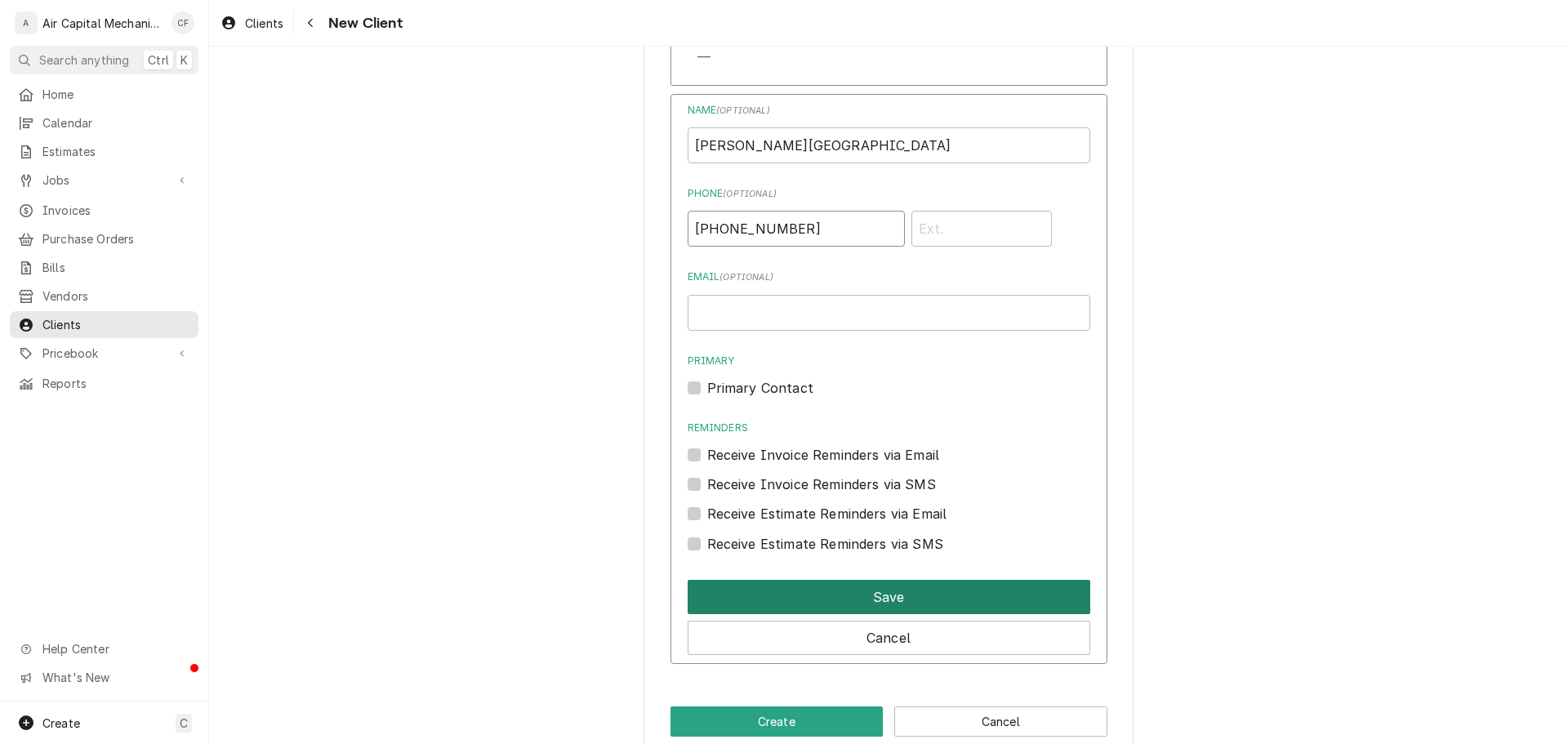
scroll to position [1402, 0]
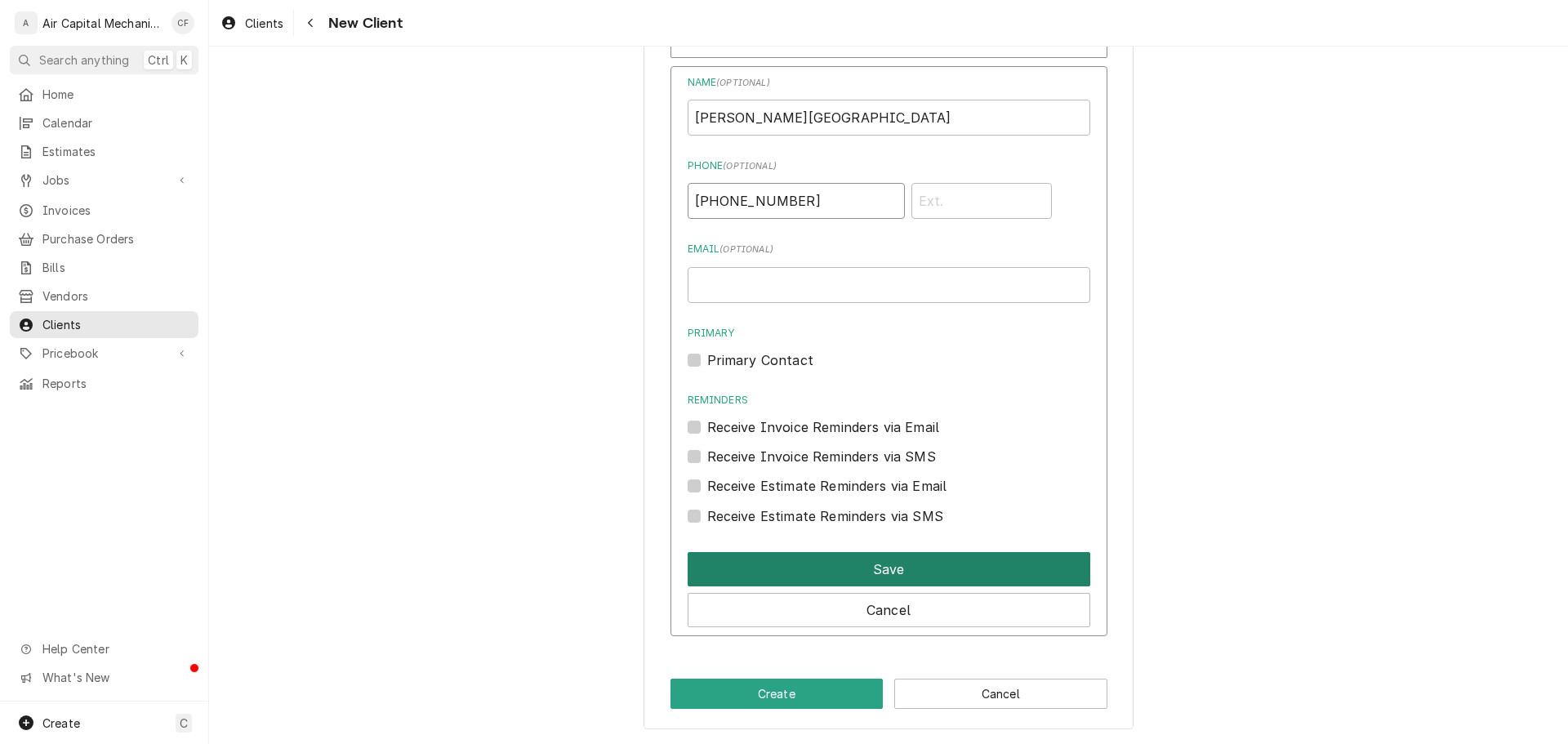
type input "(316) 220-8709"
click at [823, 552] on button "Save" at bounding box center [888, 569] width 402 height 35
type textarea "x"
